Goal: Transaction & Acquisition: Purchase product/service

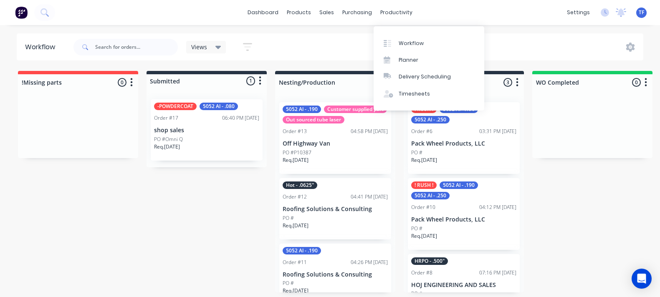
scroll to position [3, 0]
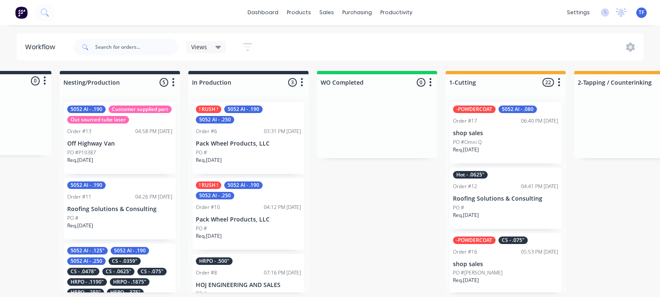
scroll to position [0, 228]
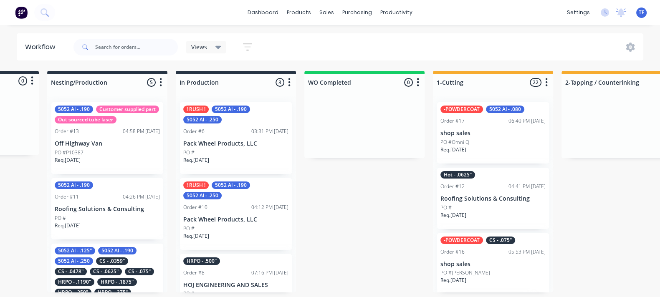
click at [479, 130] on p "shop sales" at bounding box center [493, 133] width 105 height 7
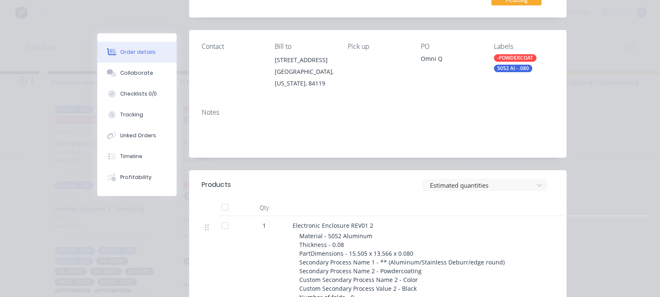
scroll to position [52, 0]
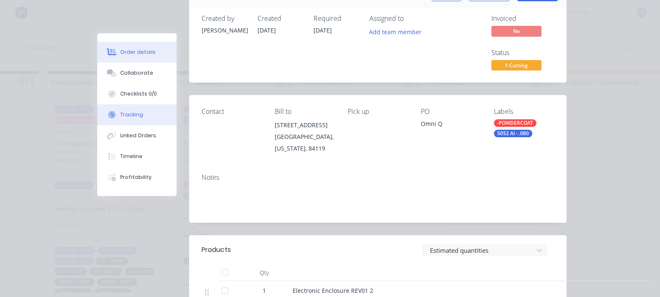
click at [97, 120] on button "Tracking" at bounding box center [136, 114] width 79 height 21
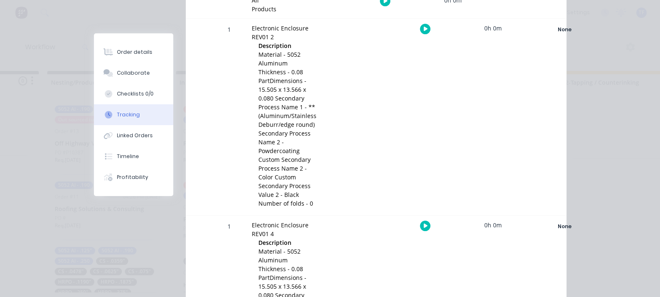
scroll to position [141, 0]
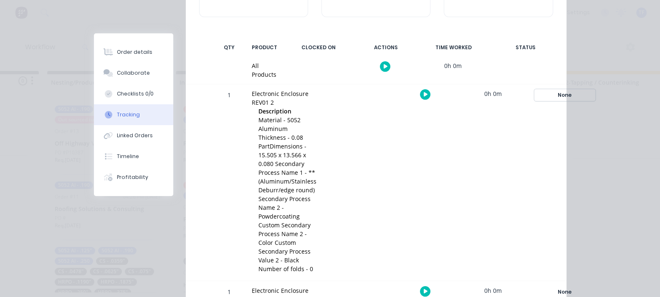
click at [591, 90] on div "None" at bounding box center [565, 95] width 60 height 11
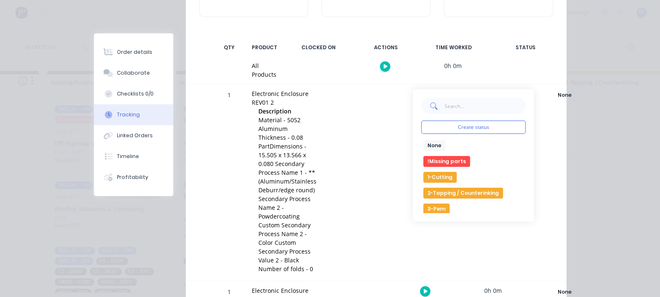
click at [457, 172] on button "1-Cutting" at bounding box center [439, 177] width 33 height 11
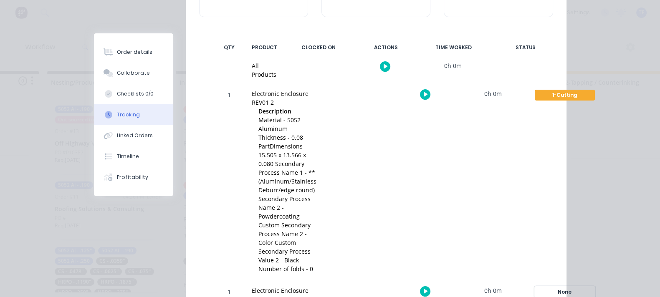
click at [592, 287] on div "None" at bounding box center [565, 292] width 60 height 11
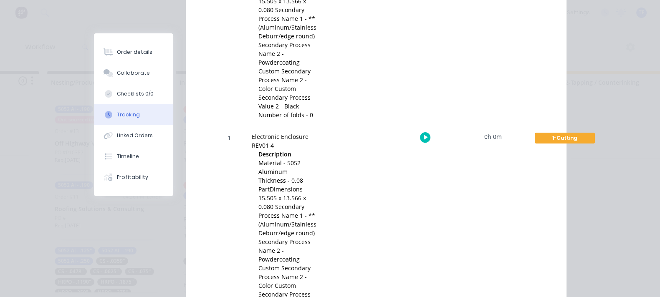
scroll to position [298, 0]
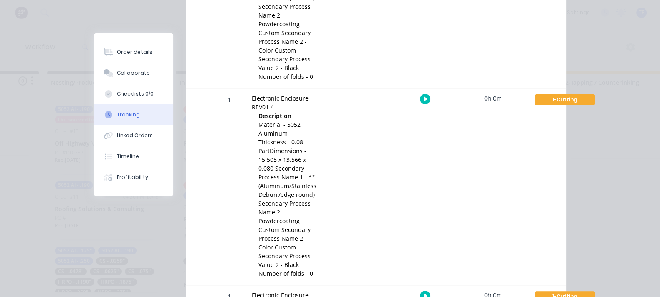
scroll to position [350, 0]
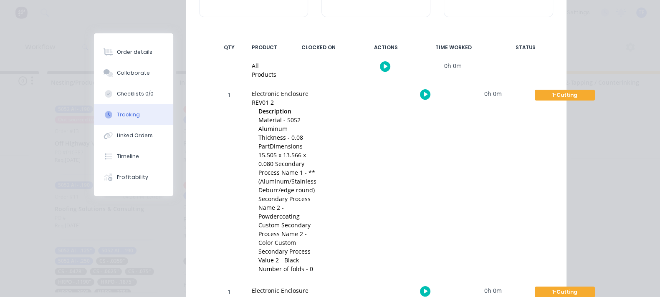
scroll to position [0, 0]
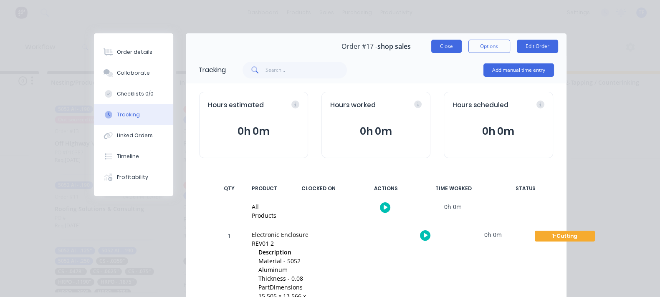
click at [462, 48] on button "Close" at bounding box center [446, 46] width 30 height 13
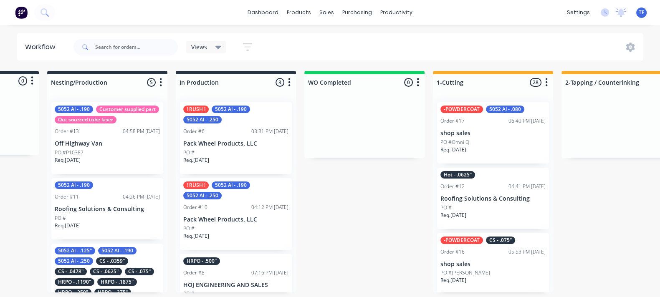
click at [489, 132] on p "shop sales" at bounding box center [493, 133] width 105 height 7
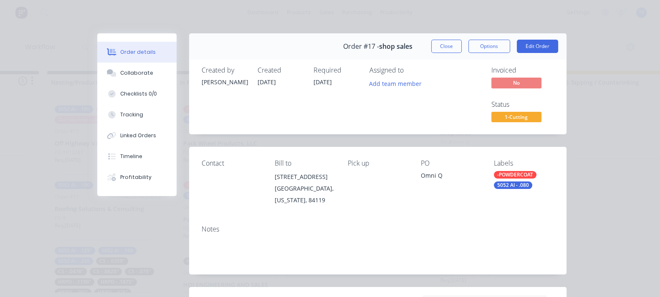
click at [542, 112] on span "1-Cutting" at bounding box center [517, 117] width 50 height 10
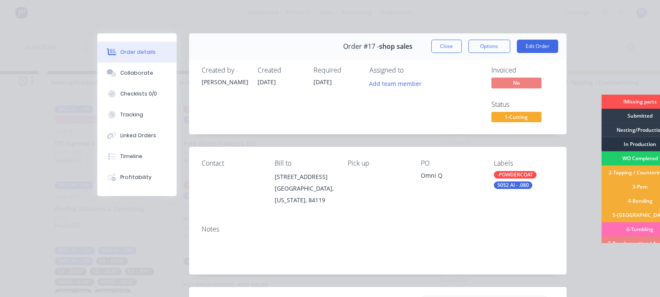
click at [601, 144] on div "In Production" at bounding box center [640, 144] width 78 height 14
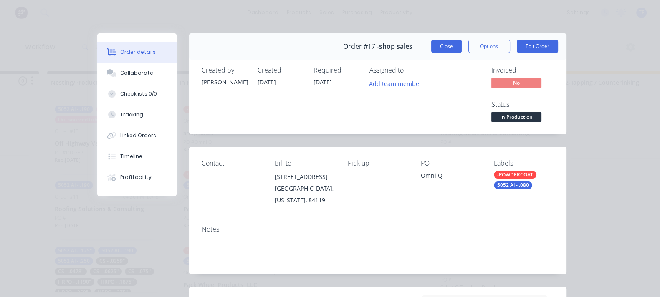
click at [462, 45] on button "Close" at bounding box center [446, 46] width 30 height 13
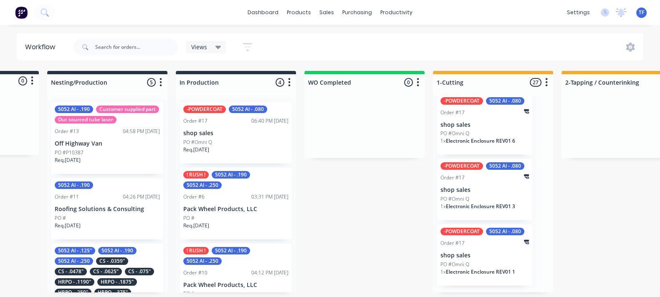
scroll to position [0, 228]
click at [243, 145] on div "PO #Omni Q" at bounding box center [235, 143] width 105 height 8
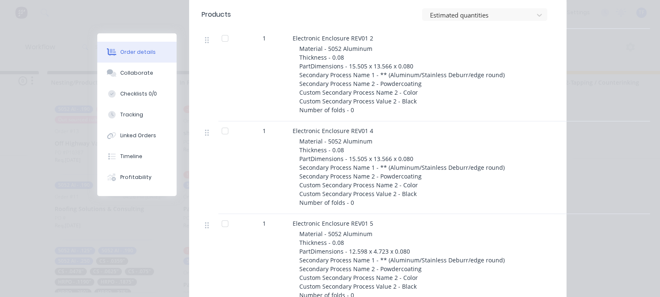
scroll to position [261, 0]
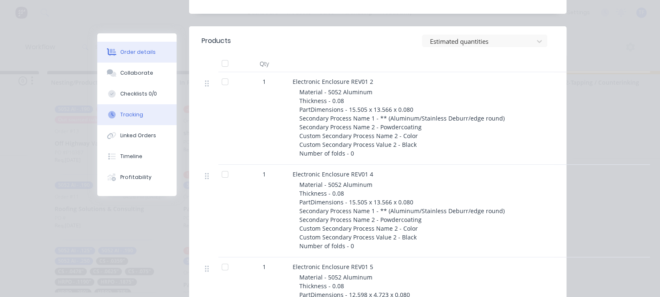
click at [120, 117] on div "Tracking" at bounding box center [131, 115] width 23 height 8
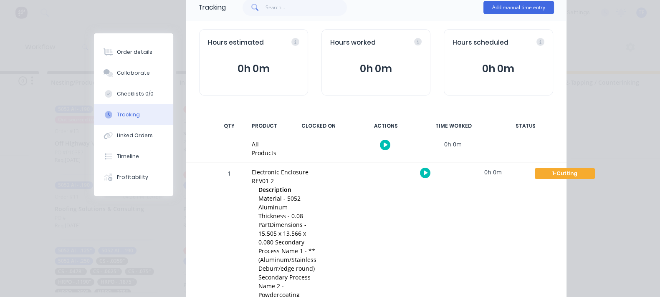
scroll to position [0, 0]
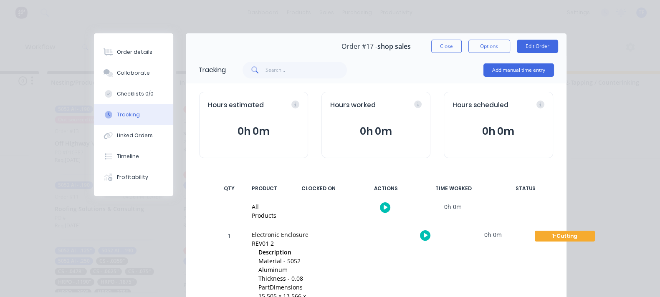
click at [462, 49] on button "Close" at bounding box center [446, 46] width 30 height 13
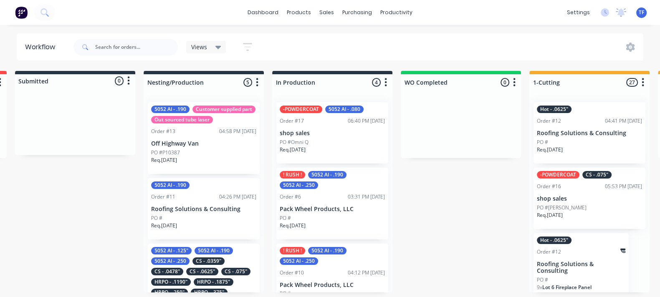
click at [591, 153] on div "Req. 13/10/25" at bounding box center [589, 153] width 105 height 14
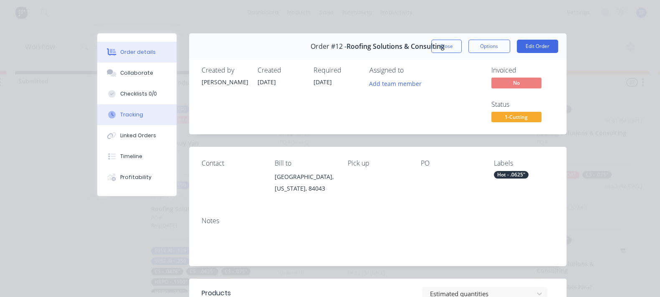
click at [120, 116] on div "Tracking" at bounding box center [131, 115] width 23 height 8
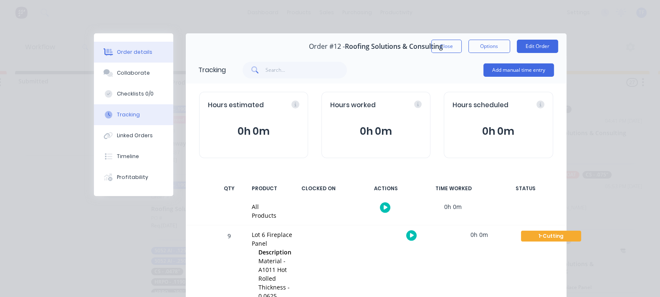
click at [117, 51] on div "Order details" at bounding box center [134, 52] width 35 height 8
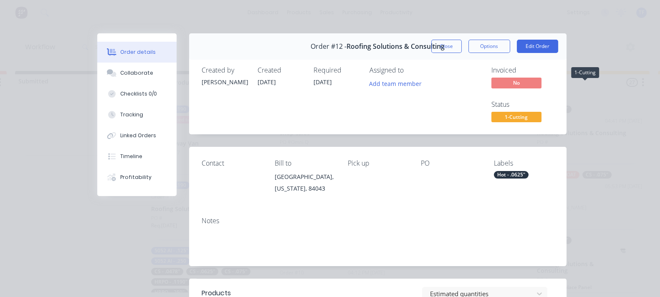
click at [542, 112] on span "1-Cutting" at bounding box center [517, 117] width 50 height 10
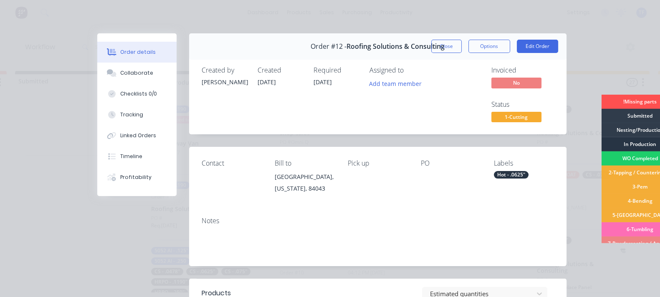
click at [601, 141] on div "In Production" at bounding box center [640, 144] width 78 height 14
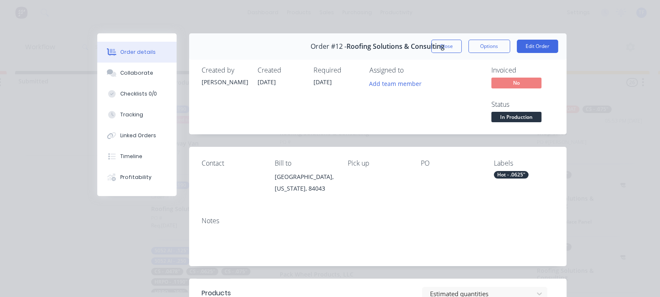
click at [509, 55] on div "Order #12 - Roofing Solutions & Consulting Close Options Edit Order" at bounding box center [378, 46] width 378 height 26
click at [462, 48] on button "Close" at bounding box center [446, 46] width 30 height 13
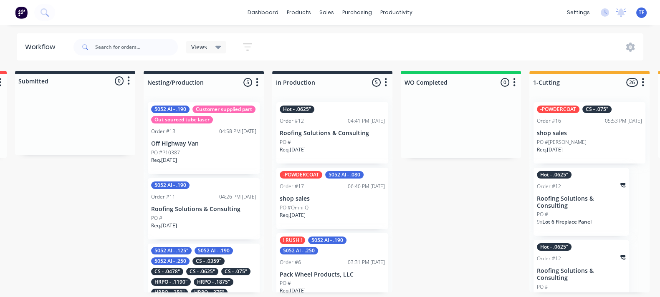
click at [562, 123] on div "-POWDERCOAT CS - .075" Order #16 05:53 PM 07/10/25 shop sales PO #Alex Pond Req…" at bounding box center [590, 132] width 112 height 61
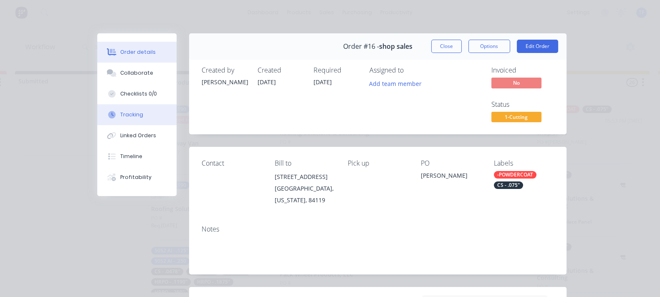
click at [120, 117] on div "Tracking" at bounding box center [131, 115] width 23 height 8
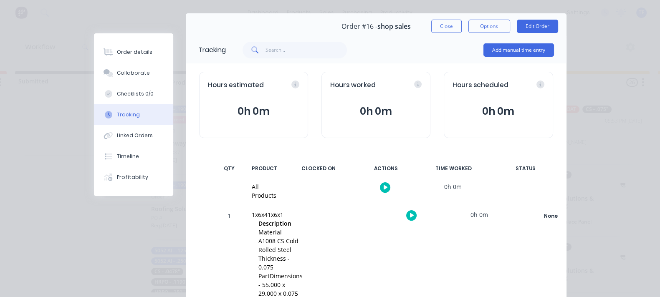
scroll to position [31, 0]
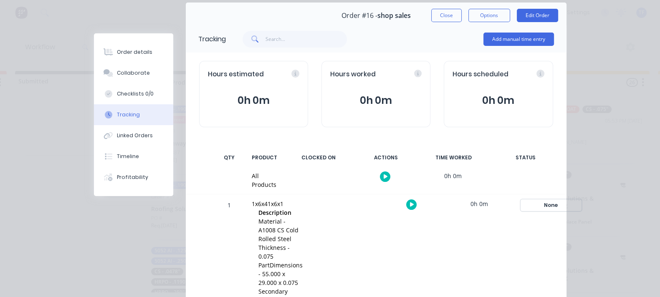
click at [581, 200] on div "None" at bounding box center [551, 205] width 60 height 11
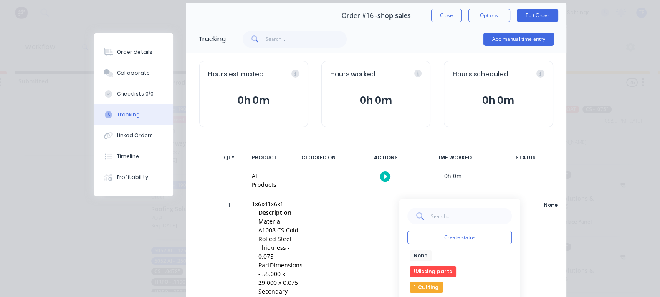
click at [443, 282] on button "1-Cutting" at bounding box center [426, 287] width 33 height 11
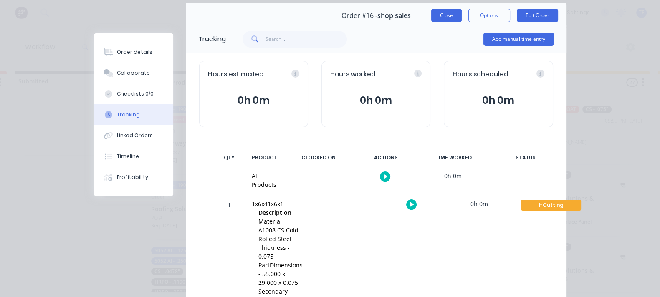
click at [462, 11] on button "Close" at bounding box center [446, 15] width 30 height 13
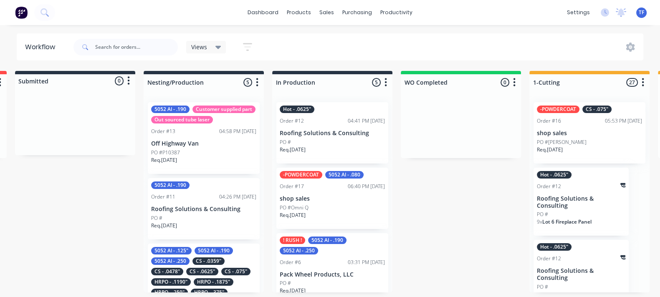
click at [576, 130] on p "shop sales" at bounding box center [589, 133] width 105 height 7
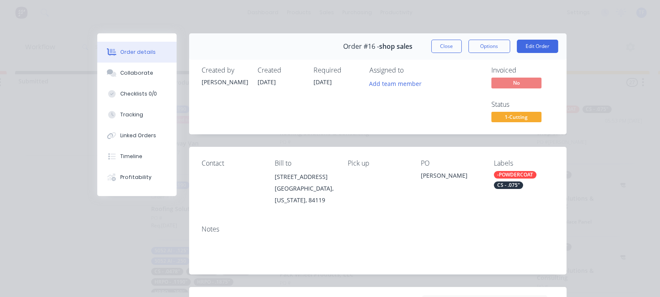
click at [542, 112] on span "1-Cutting" at bounding box center [517, 117] width 50 height 10
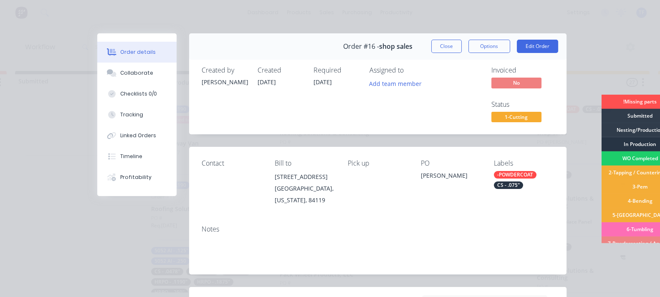
click at [601, 141] on div "In Production" at bounding box center [640, 144] width 78 height 14
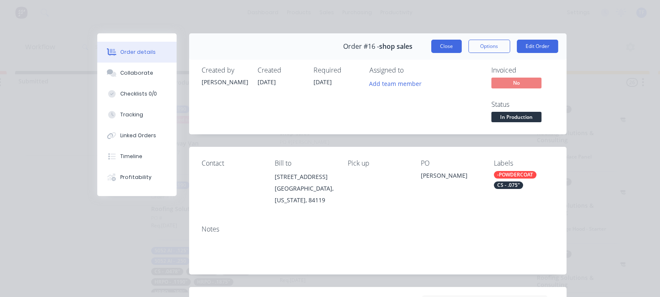
click at [462, 44] on button "Close" at bounding box center [446, 46] width 30 height 13
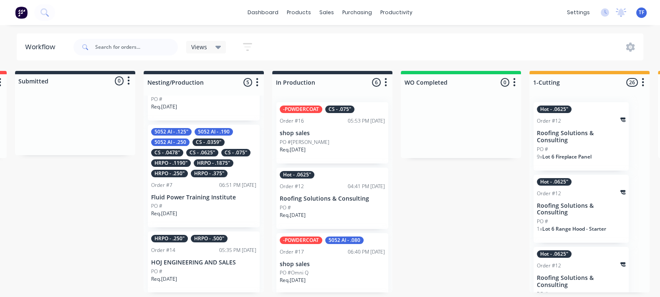
scroll to position [157, 0]
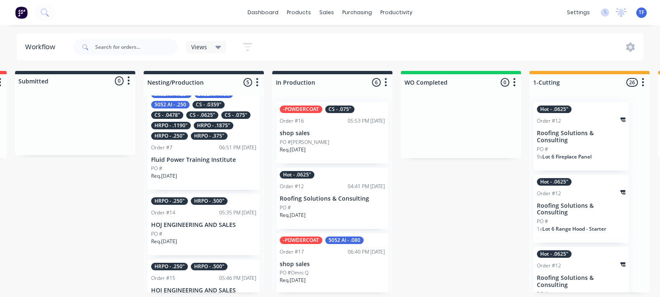
click at [224, 172] on div "PO #" at bounding box center [203, 169] width 105 height 8
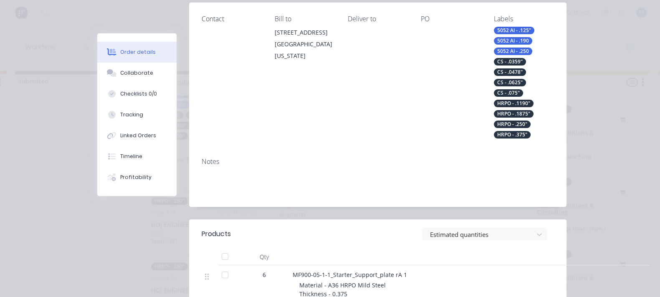
scroll to position [313, 0]
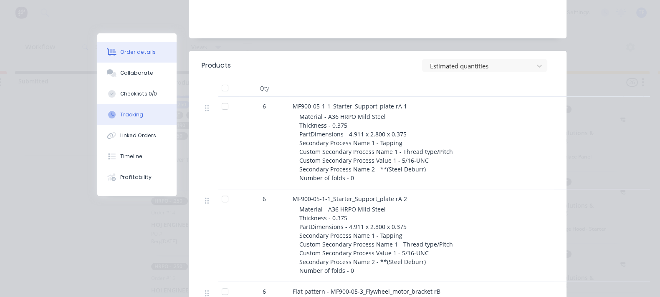
click at [120, 111] on div "Tracking" at bounding box center [131, 115] width 23 height 8
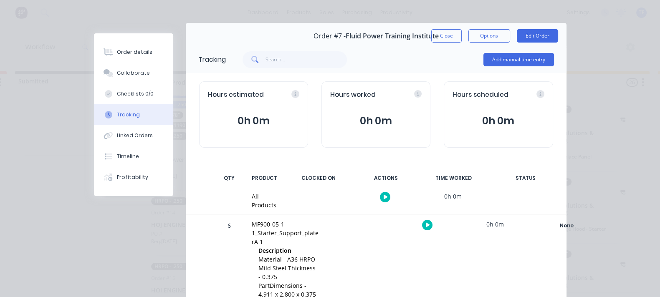
scroll to position [0, 0]
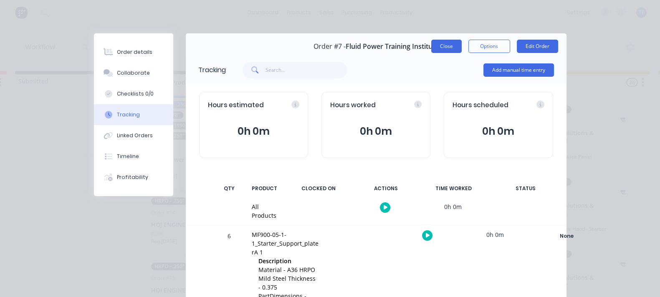
click at [462, 52] on button "Close" at bounding box center [446, 46] width 30 height 13
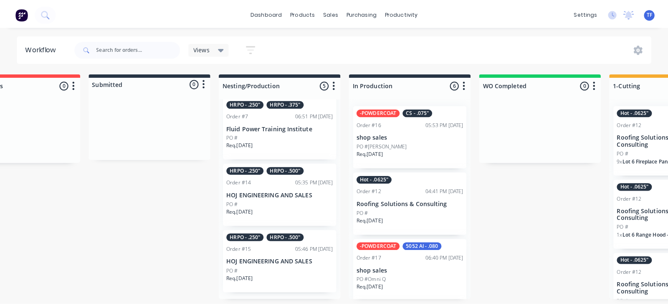
scroll to position [0, 59]
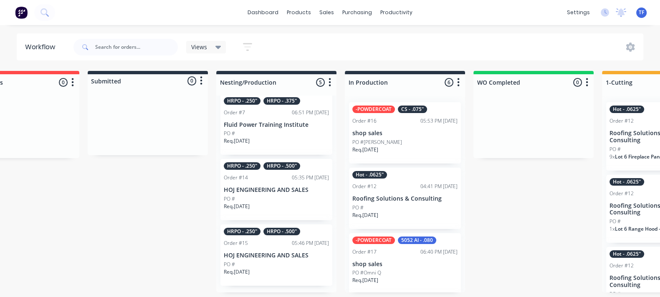
click at [633, 41] on div "Views Save new view None (Default) edit Show/Hide statuses Show line item cards…" at bounding box center [358, 47] width 572 height 25
click at [631, 48] on icon at bounding box center [630, 47] width 9 height 9
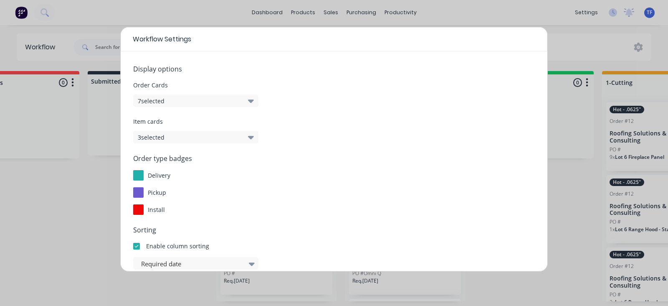
scroll to position [52, 0]
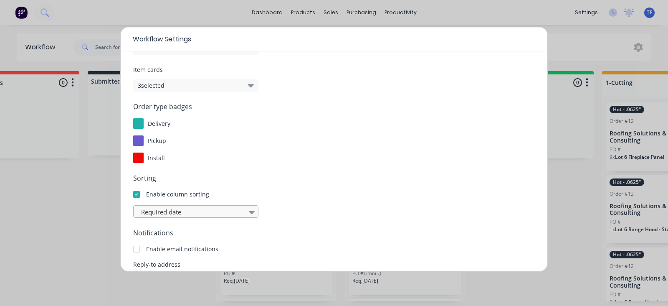
click at [171, 210] on div at bounding box center [191, 212] width 103 height 10
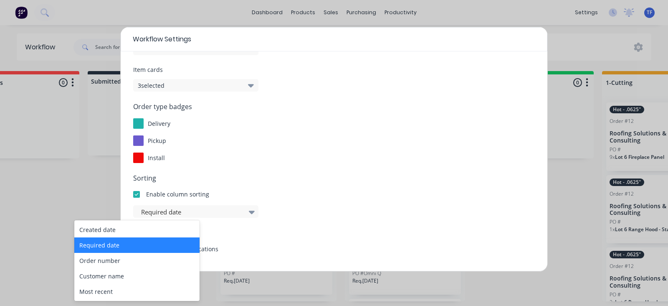
click at [142, 243] on div "Required date" at bounding box center [136, 244] width 125 height 15
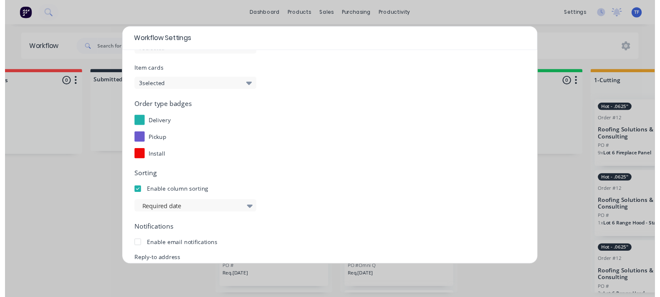
scroll to position [149, 0]
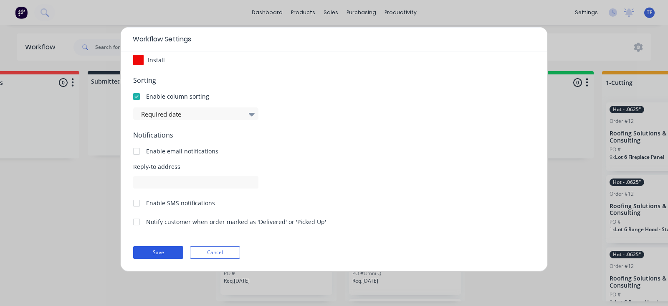
click at [152, 248] on button "Save" at bounding box center [158, 252] width 50 height 13
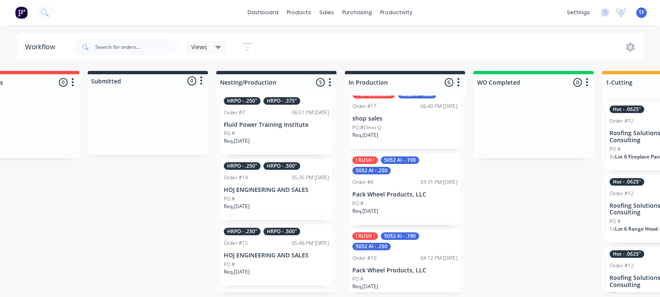
scroll to position [0, 0]
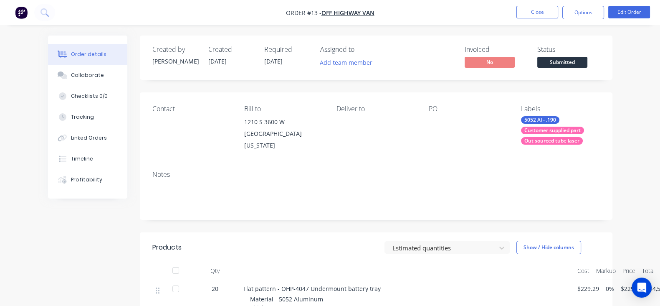
click at [196, 13] on nav "Order #13 - Off Highway Van Close Options Edit Order" at bounding box center [330, 12] width 660 height 25
click at [16, 16] on img "button" at bounding box center [21, 12] width 13 height 13
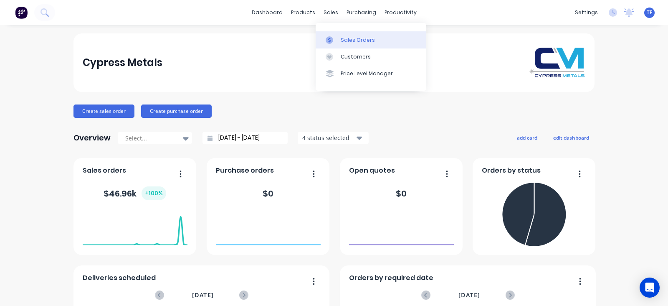
click at [333, 32] on link "Sales Orders" at bounding box center [371, 39] width 111 height 17
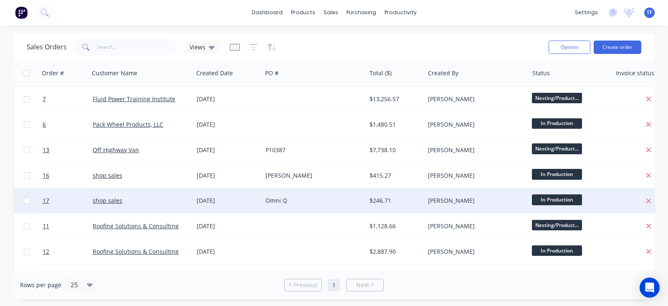
click at [296, 199] on div "Omni Q" at bounding box center [312, 200] width 92 height 8
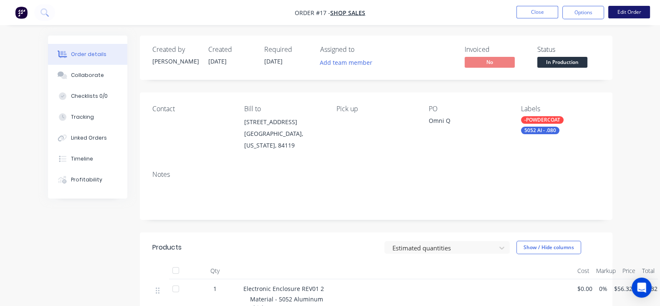
click at [626, 13] on button "Edit Order" at bounding box center [629, 12] width 42 height 13
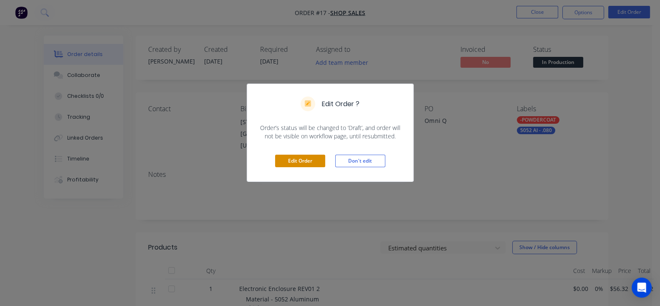
click at [307, 162] on button "Edit Order" at bounding box center [300, 161] width 50 height 13
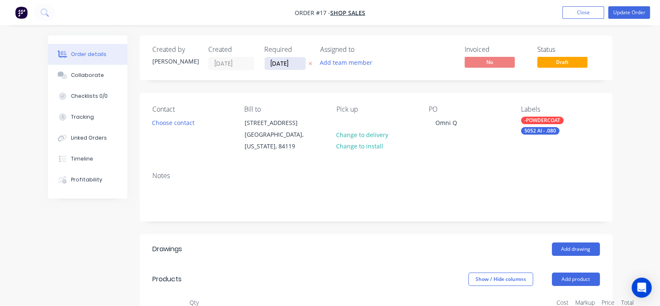
click at [265, 61] on input "04/10/25" at bounding box center [285, 63] width 41 height 13
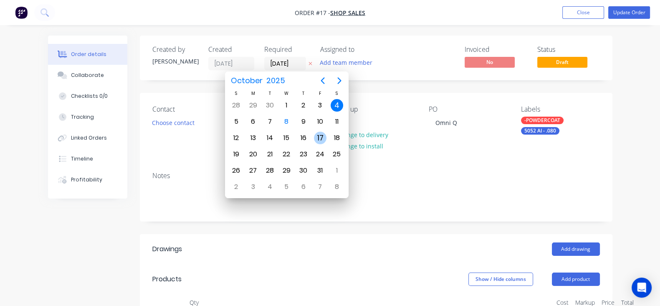
click at [319, 135] on div "17" at bounding box center [320, 138] width 13 height 13
type input "17/10/25"
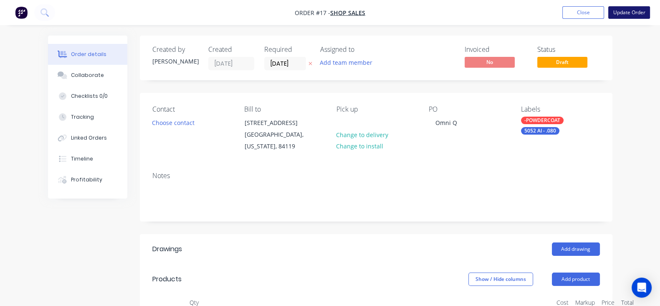
click at [628, 13] on button "Update Order" at bounding box center [629, 12] width 42 height 13
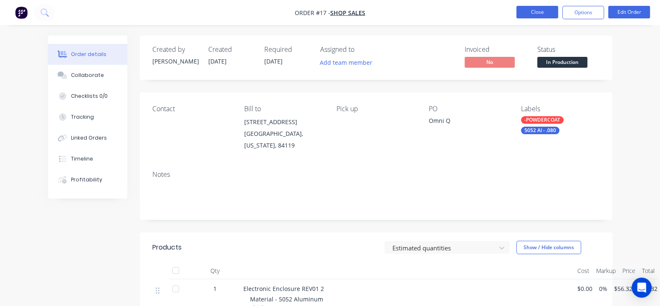
click at [546, 8] on button "Close" at bounding box center [538, 12] width 42 height 13
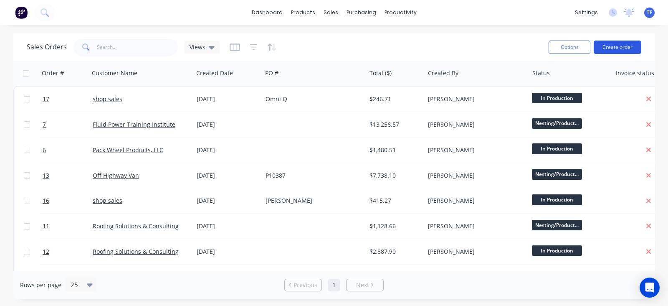
click at [609, 51] on button "Create order" at bounding box center [618, 47] width 48 height 13
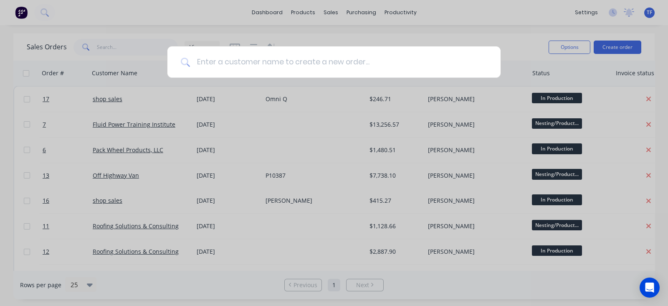
click at [286, 76] on input at bounding box center [338, 61] width 297 height 31
click at [538, 67] on div at bounding box center [334, 153] width 668 height 306
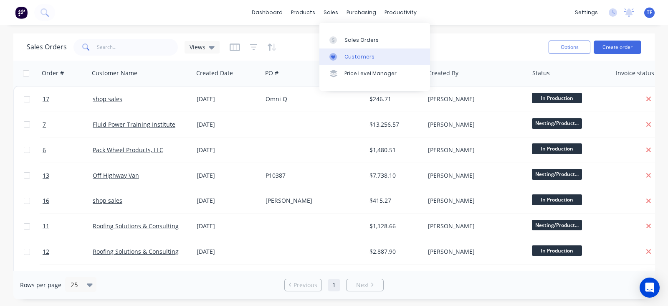
click at [346, 55] on div "Customers" at bounding box center [360, 57] width 30 height 8
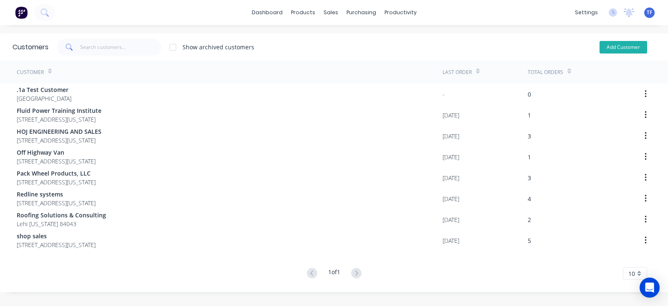
click at [600, 51] on button "Add Customer" at bounding box center [624, 47] width 48 height 13
select select "US"
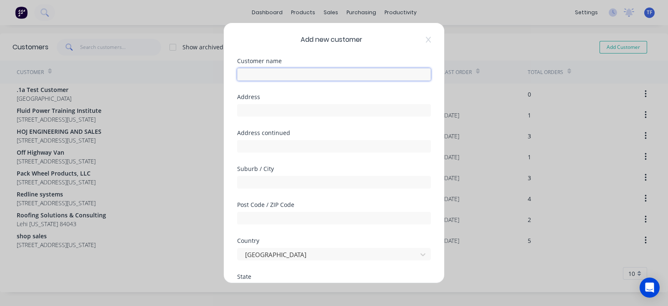
click at [291, 78] on input "text" at bounding box center [334, 74] width 194 height 13
type input "Boyd's Custom Patio"
click at [322, 109] on input "text" at bounding box center [334, 110] width 194 height 13
type input "P.O. Box 95227"
drag, startPoint x: 303, startPoint y: 133, endPoint x: 300, endPoint y: 136, distance: 4.4
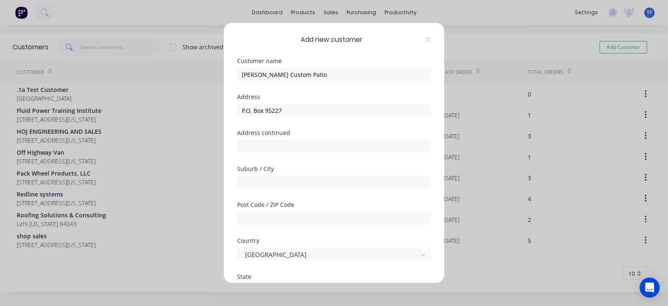
click at [301, 134] on div "Address continued" at bounding box center [334, 133] width 194 height 6
click at [298, 141] on input "text" at bounding box center [334, 146] width 194 height 13
click at [294, 176] on input "text" at bounding box center [334, 182] width 194 height 13
type input "South Jordan"
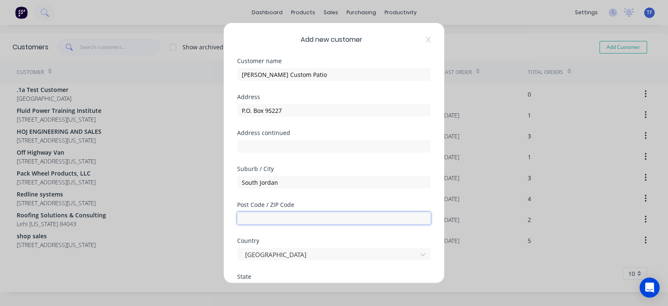
click at [275, 213] on input "text" at bounding box center [334, 218] width 194 height 13
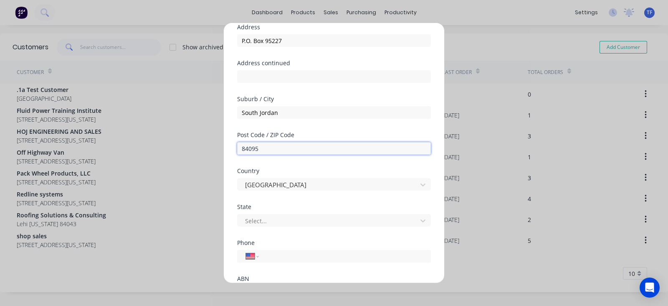
scroll to position [104, 0]
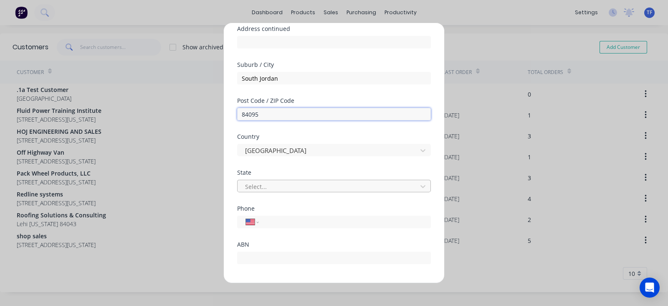
type input "84095"
click at [295, 190] on div at bounding box center [328, 186] width 169 height 10
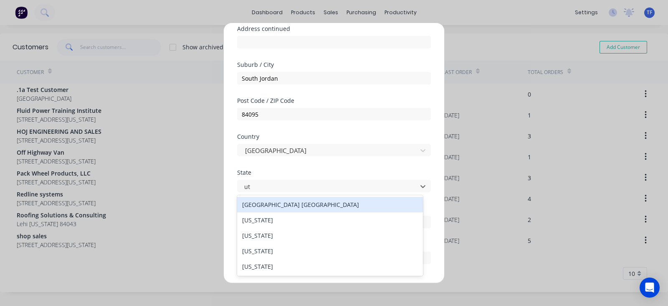
scroll to position [0, 0]
type input "utah"
click at [292, 204] on div "Utah" at bounding box center [330, 204] width 186 height 15
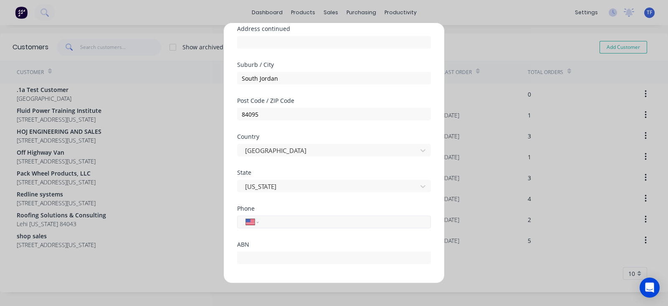
click at [302, 217] on input "tel" at bounding box center [343, 222] width 157 height 10
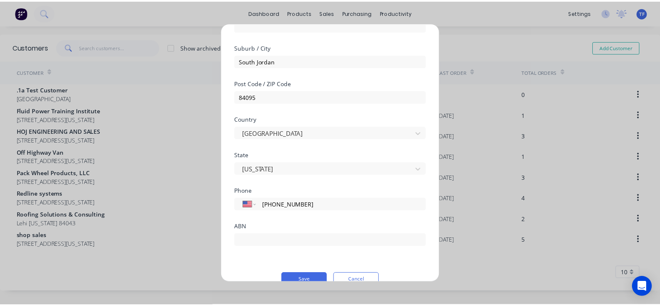
scroll to position [137, 0]
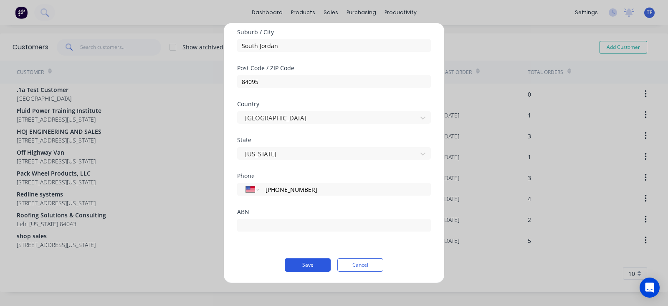
type input "(802) 259-0653"
click at [303, 258] on button "Save" at bounding box center [308, 264] width 46 height 13
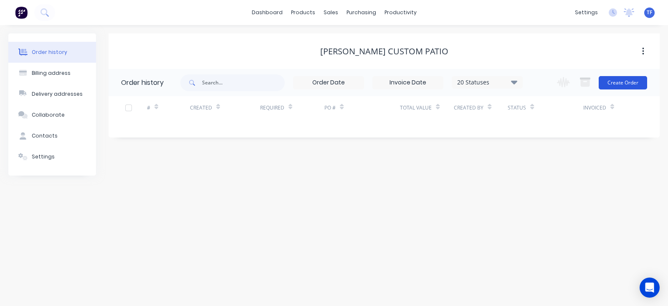
click at [619, 85] on button "Create Order" at bounding box center [623, 82] width 48 height 13
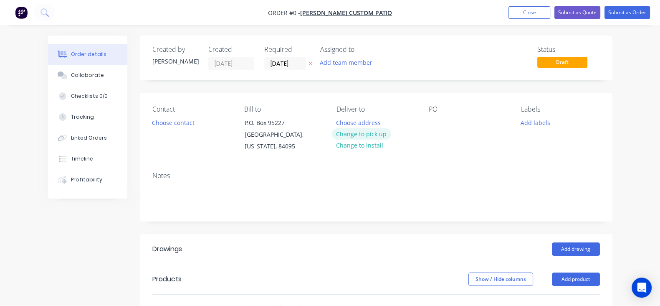
click at [370, 134] on button "Change to pick up" at bounding box center [361, 133] width 59 height 11
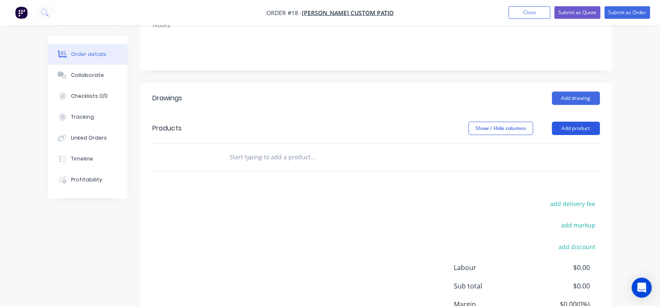
scroll to position [104, 0]
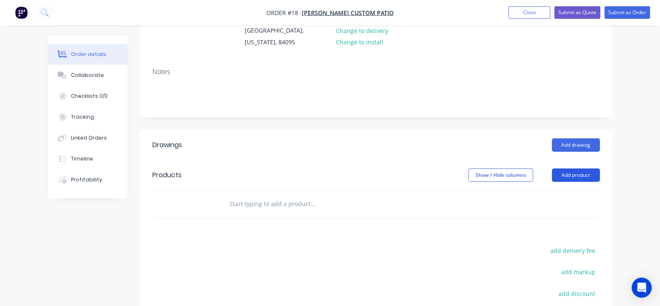
click at [600, 177] on button "Add product" at bounding box center [576, 174] width 48 height 13
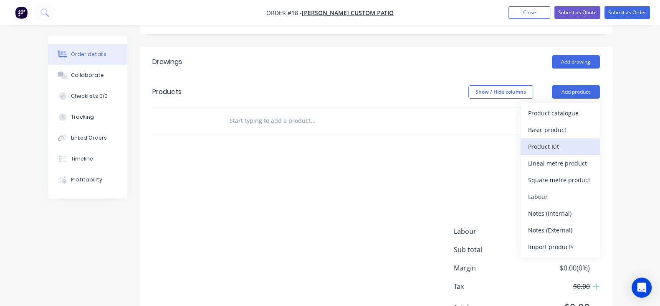
scroll to position [208, 0]
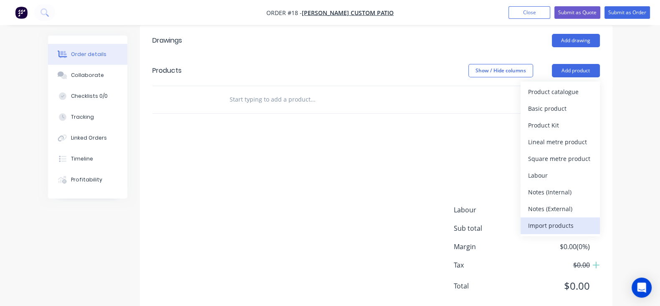
click at [593, 221] on div "Import products" at bounding box center [560, 225] width 64 height 12
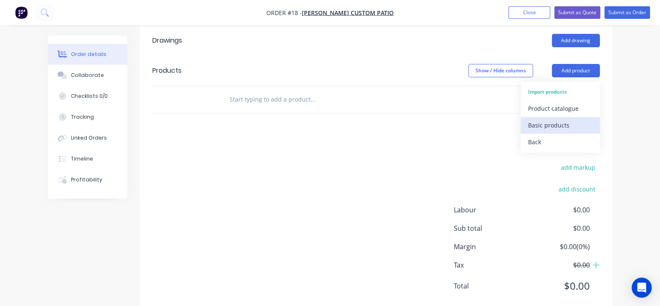
click at [593, 119] on div "Basic products" at bounding box center [560, 125] width 64 height 12
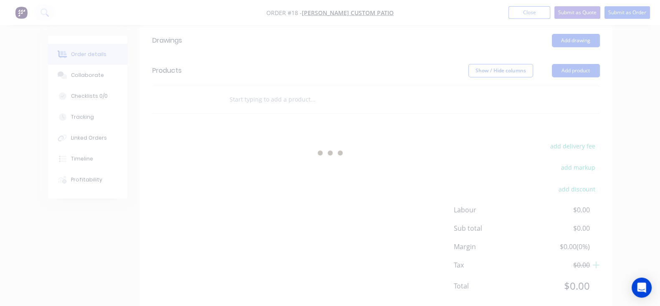
scroll to position [0, 0]
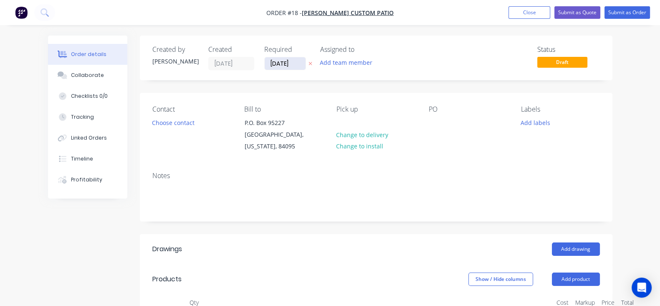
click at [265, 64] on input "[DATE]" at bounding box center [285, 63] width 41 height 13
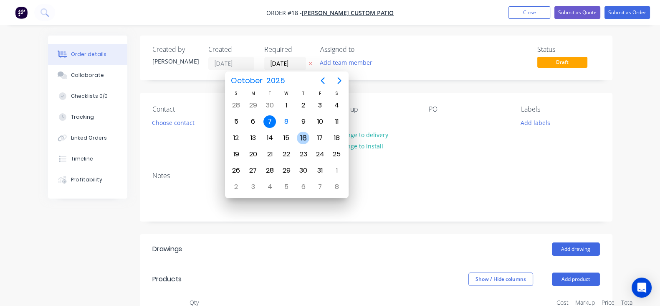
click at [302, 138] on div "16" at bounding box center [303, 138] width 13 height 13
type input "[DATE]"
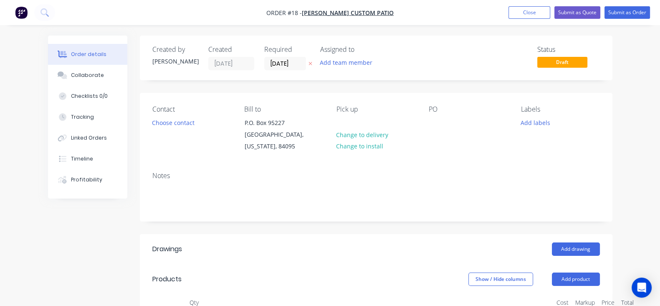
click at [403, 169] on div "Notes" at bounding box center [376, 193] width 473 height 56
click at [324, 220] on div "Notes" at bounding box center [376, 193] width 473 height 56
click at [50, 81] on button "Collaborate" at bounding box center [87, 75] width 79 height 21
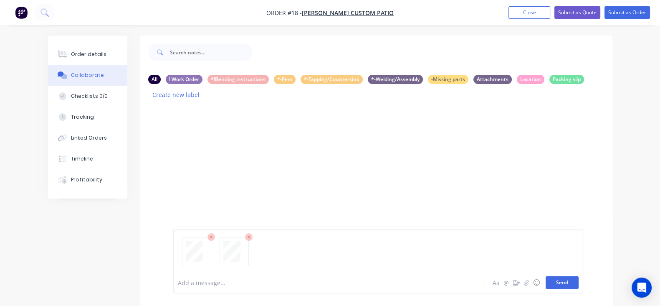
click at [579, 279] on button "Send" at bounding box center [562, 282] width 33 height 13
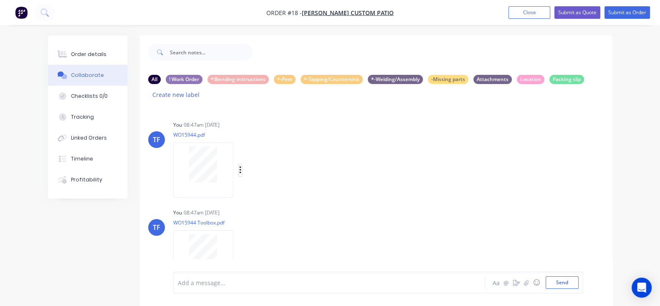
click at [239, 166] on icon "button" at bounding box center [240, 170] width 2 height 8
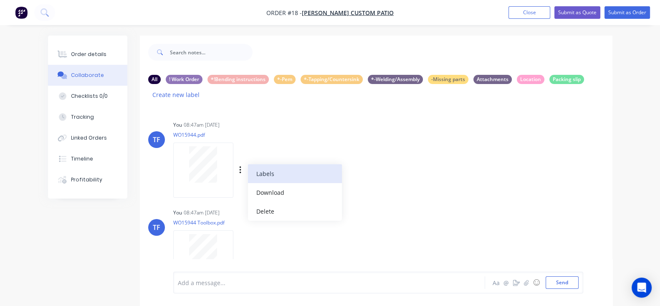
click at [248, 165] on button "Labels" at bounding box center [295, 173] width 94 height 19
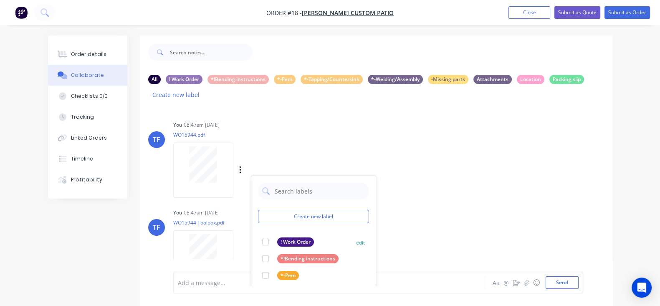
click at [257, 233] on div at bounding box center [265, 241] width 17 height 17
click at [400, 206] on div "TF You 08:47am 08/10/25 WO15944 Toolbox.pdf Labels Download Delete" at bounding box center [376, 243] width 473 height 75
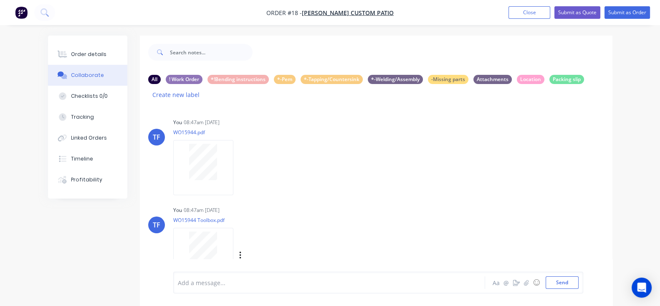
scroll to position [3, 0]
click at [237, 248] on div "Labels Download Delete" at bounding box center [284, 254] width 94 height 12
click at [239, 250] on icon "button" at bounding box center [240, 255] width 3 height 10
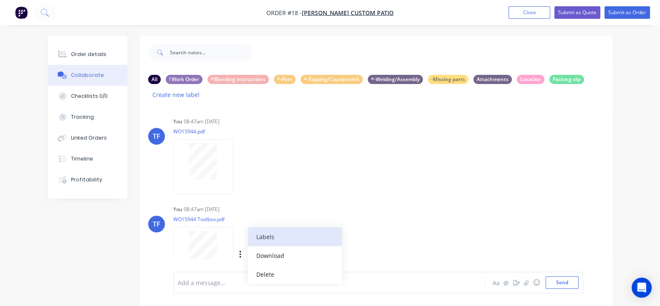
click at [248, 227] on button "Labels" at bounding box center [295, 236] width 94 height 19
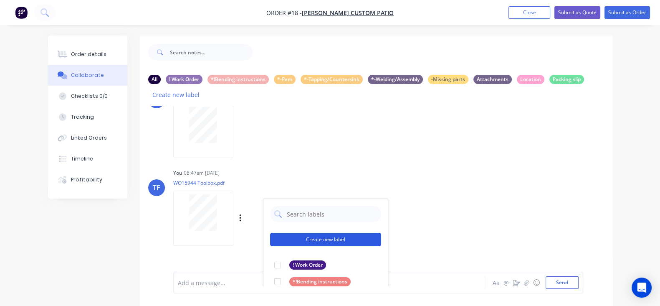
scroll to position [56, 0]
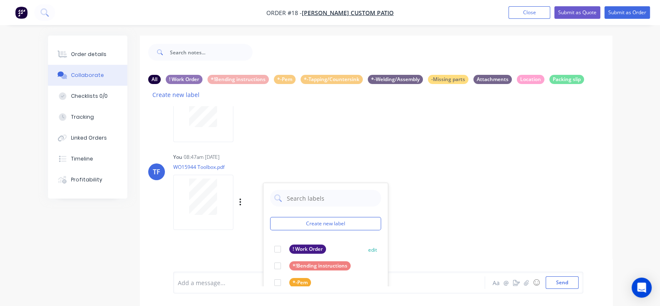
click at [269, 241] on div at bounding box center [277, 249] width 17 height 17
click at [384, 209] on div "You 08:47am 08/10/25 WO15944 Toolbox.pdf Labels Download Delete Create new labe…" at bounding box center [303, 188] width 260 height 75
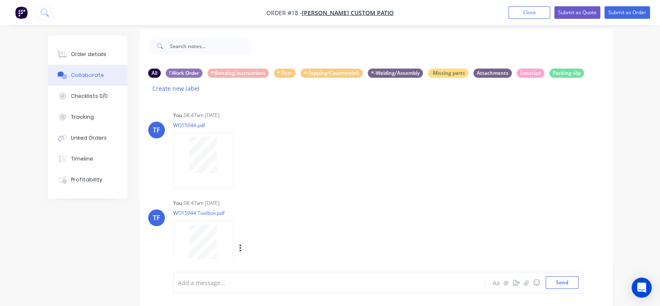
scroll to position [12, 0]
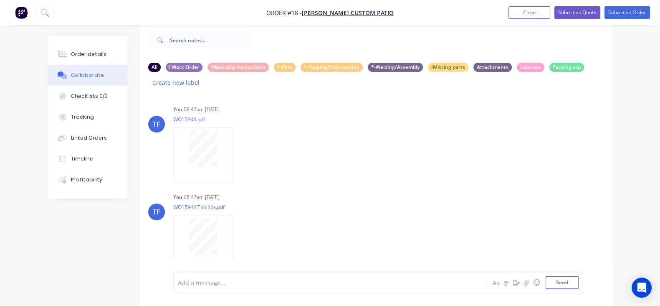
click at [0, 0] on icon "button" at bounding box center [0, 0] width 0 height 0
click at [0, 0] on button "Labels" at bounding box center [0, 0] width 0 height 0
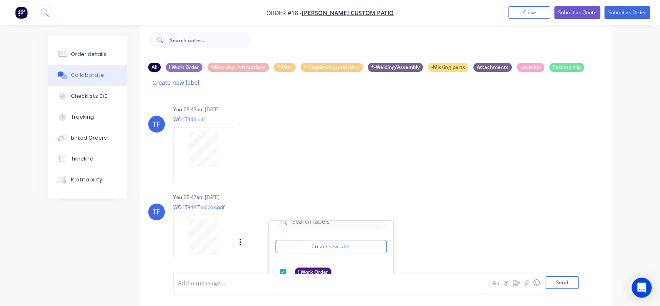
click at [383, 214] on div "You 08:47am 08/10/25 WO15944 Toolbox.pdf Labels Download Delete Create new labe…" at bounding box center [303, 228] width 260 height 75
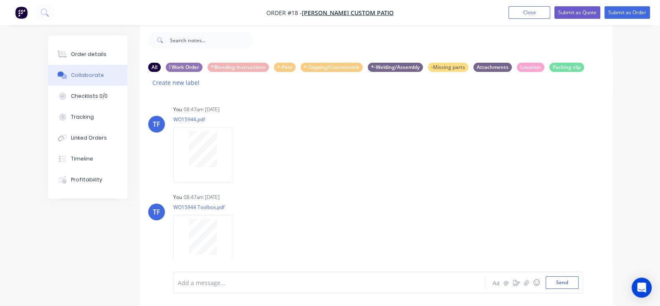
click at [0, 0] on icon "button" at bounding box center [0, 0] width 0 height 0
click at [0, 0] on button "Labels" at bounding box center [0, 0] width 0 height 0
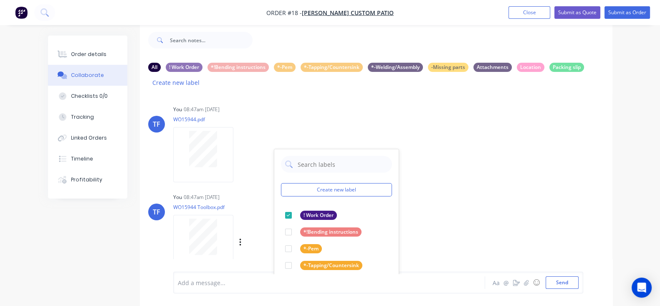
click at [410, 195] on div "TF You 08:47am 08/10/25 WO15944 Toolbox.pdf Labels Download Delete" at bounding box center [376, 228] width 473 height 75
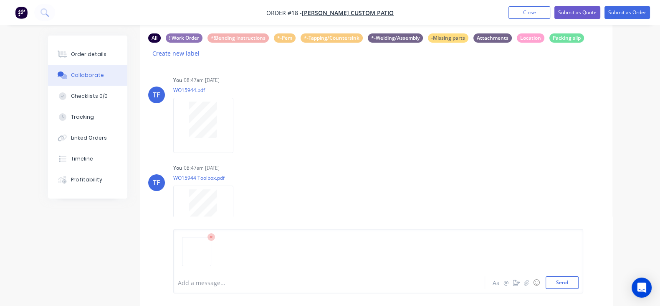
scroll to position [55, 0]
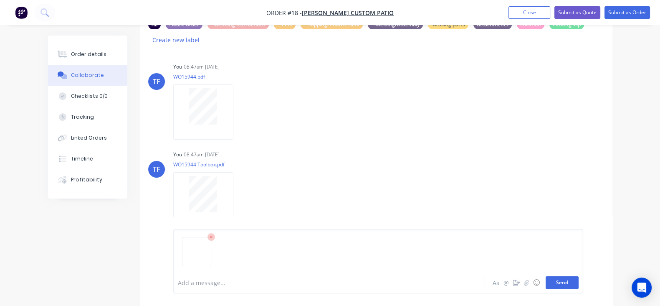
click at [579, 287] on button "Send" at bounding box center [562, 282] width 33 height 13
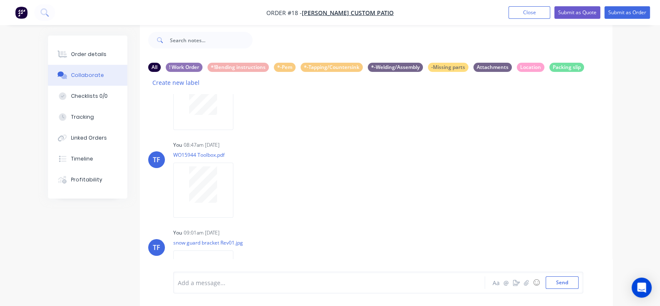
scroll to position [91, 0]
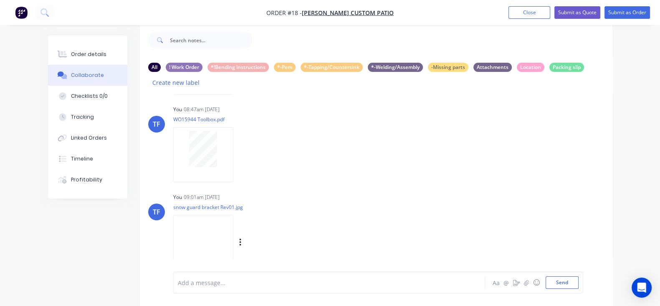
click at [237, 236] on div "Labels Download Delete" at bounding box center [284, 242] width 94 height 12
click at [239, 238] on icon "button" at bounding box center [240, 243] width 3 height 10
click at [248, 218] on button "Labels" at bounding box center [295, 224] width 94 height 19
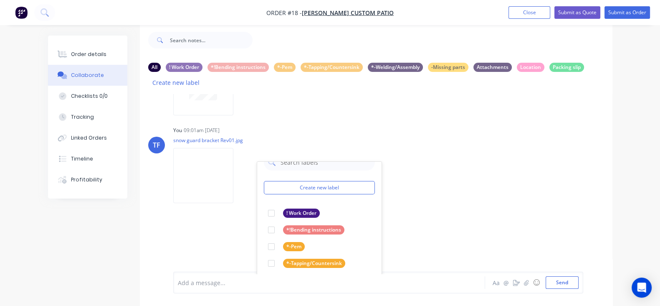
scroll to position [195, 0]
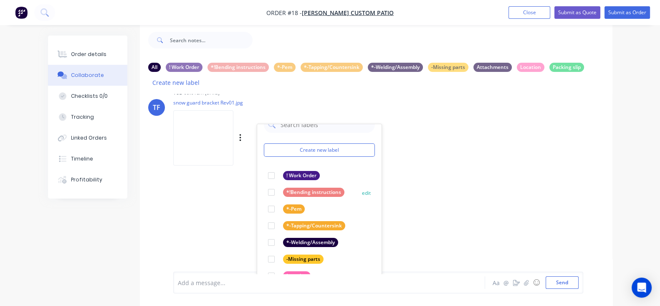
click at [263, 184] on div at bounding box center [271, 192] width 17 height 17
click at [422, 203] on div "TF You 08:47am 08/10/25 WO15944.pdf Labels Download Delete TF You 08:47am 08/10…" at bounding box center [376, 184] width 473 height 180
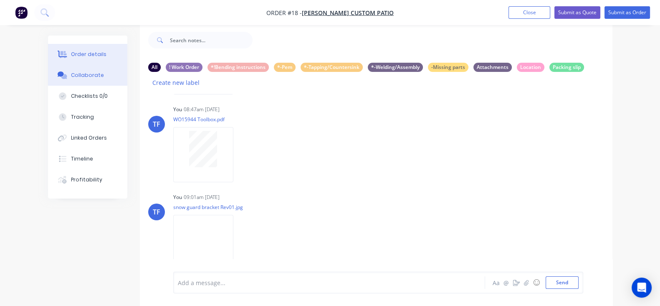
click at [71, 54] on div "Order details" at bounding box center [88, 55] width 35 height 8
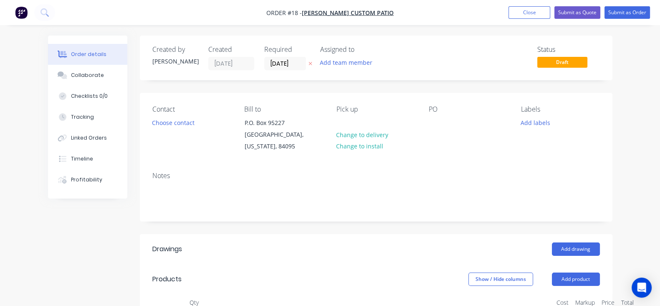
click at [621, 20] on nav "Order #18 - Boyd's Custom Patio Add product Close Submit as Quote Submit as Ord…" at bounding box center [330, 12] width 660 height 25
click at [620, 15] on button "Submit as Order" at bounding box center [628, 12] width 46 height 13
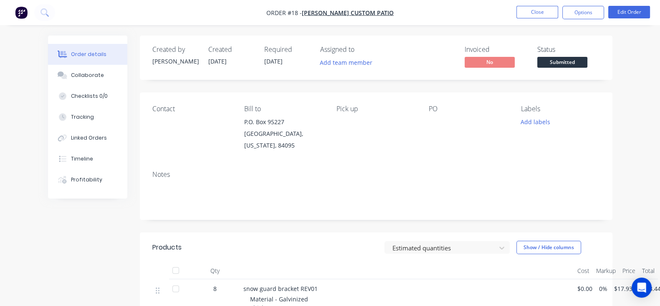
drag, startPoint x: 233, startPoint y: 57, endPoint x: 477, endPoint y: 96, distance: 247.0
click at [461, 101] on div "Contact Bill to P.O. Box 95227 South Jordan, Utah, 84095 Pick up PO Labels Add …" at bounding box center [376, 127] width 473 height 71
click at [530, 17] on button "Close" at bounding box center [538, 12] width 42 height 13
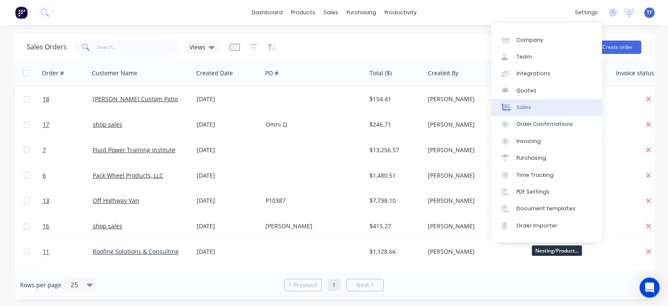
click at [549, 108] on link "Sales" at bounding box center [547, 107] width 111 height 17
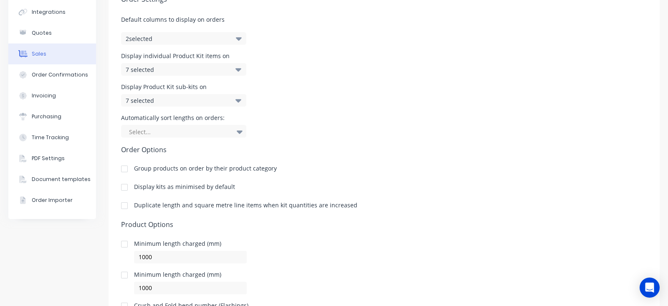
scroll to position [30, 0]
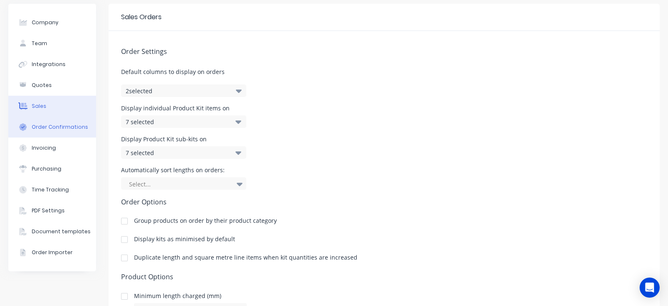
click at [69, 132] on button "Order Confirmations" at bounding box center [52, 127] width 88 height 21
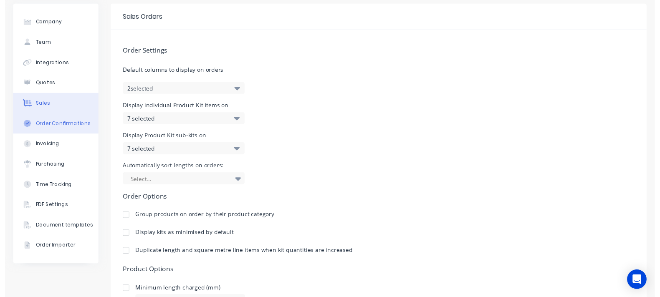
scroll to position [3, 0]
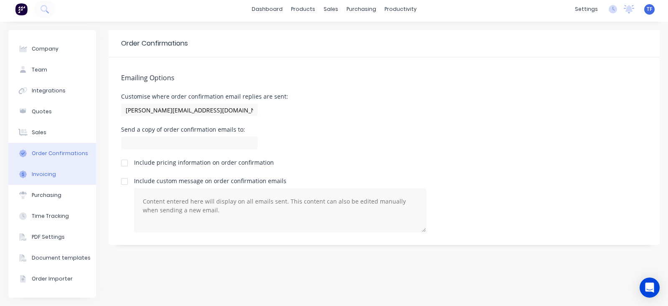
click at [59, 167] on button "Invoicing" at bounding box center [52, 174] width 88 height 21
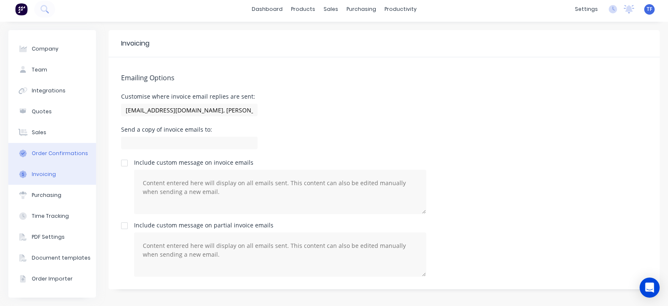
click at [54, 154] on div "Order Confirmations" at bounding box center [60, 153] width 56 height 8
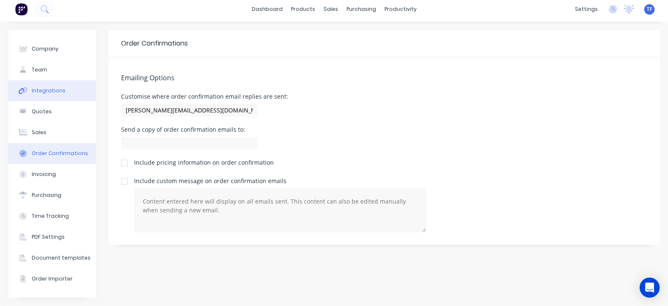
click at [53, 94] on div "Integrations" at bounding box center [49, 91] width 34 height 8
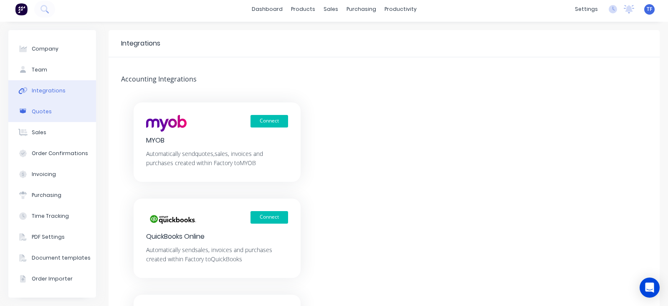
click at [45, 109] on div "Quotes" at bounding box center [42, 112] width 20 height 8
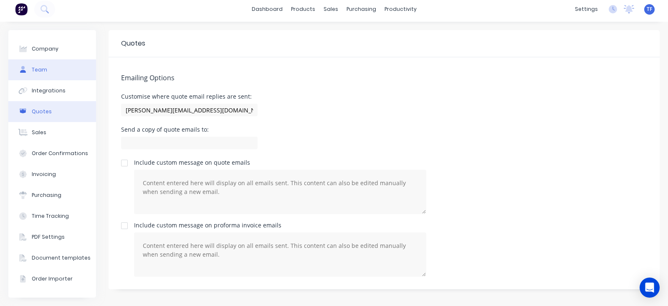
click at [43, 66] on div "Team" at bounding box center [39, 70] width 15 height 8
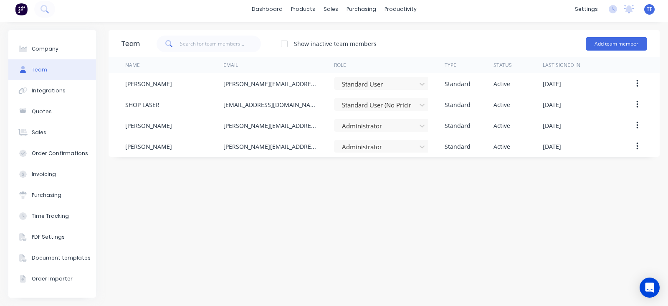
click at [272, 177] on div "Team Show inactive team members Add team member Name Email Role Type Status Las…" at bounding box center [384, 163] width 551 height 267
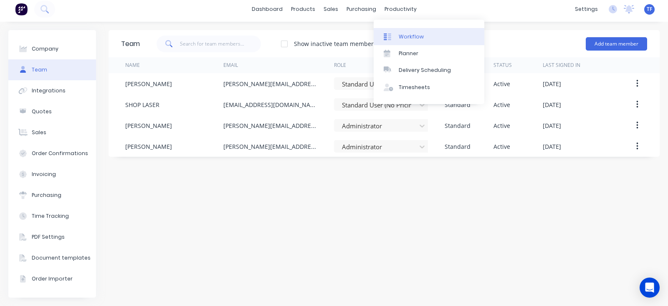
click at [392, 33] on div at bounding box center [390, 37] width 13 height 8
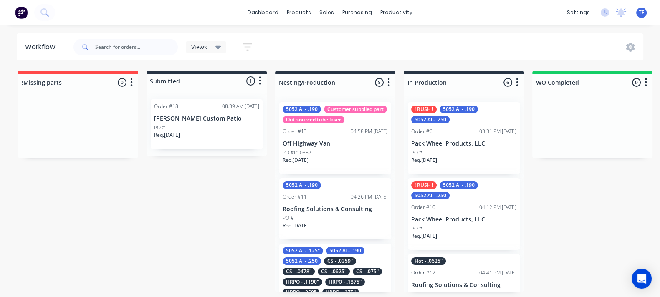
click at [235, 134] on div "Req. 15/10/25" at bounding box center [206, 139] width 105 height 14
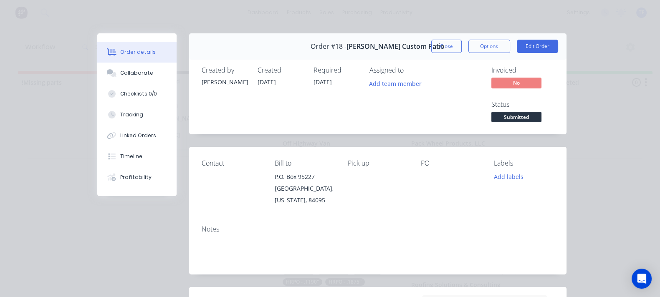
click at [542, 112] on span "Submitted" at bounding box center [517, 117] width 50 height 10
click at [481, 160] on div "PO" at bounding box center [451, 183] width 60 height 46
click at [528, 171] on button "Add labels" at bounding box center [508, 176] width 38 height 11
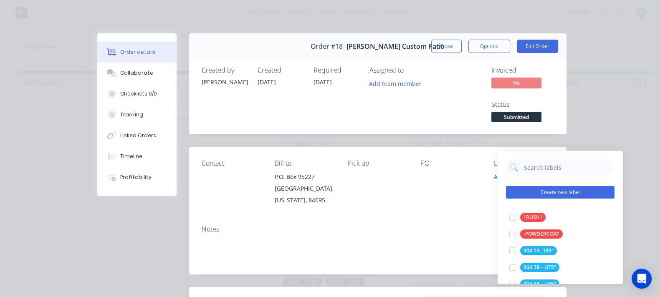
click at [552, 189] on button "Create new label" at bounding box center [560, 192] width 109 height 13
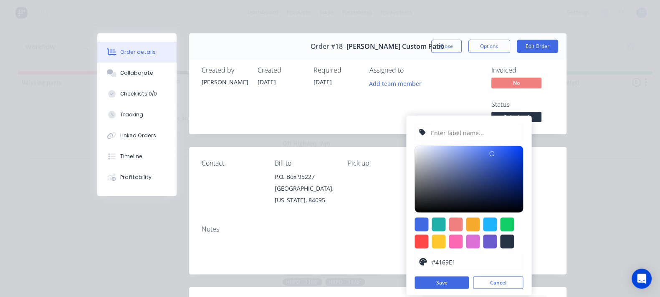
click at [447, 132] on input "text" at bounding box center [474, 133] width 89 height 16
type input "Galv"
click at [490, 245] on div at bounding box center [490, 242] width 14 height 14
type input "#6A5ACD"
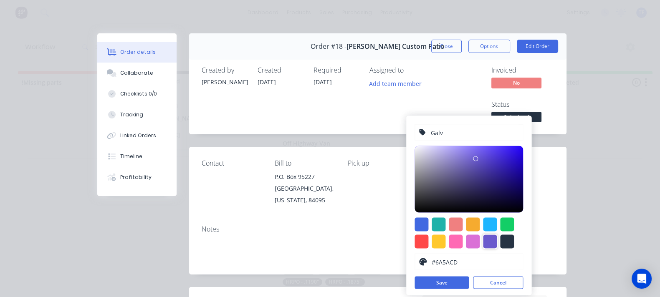
click at [461, 134] on input "Galv" at bounding box center [474, 133] width 89 height 16
type input "Galv - .119"
click at [455, 278] on button "Save" at bounding box center [442, 283] width 54 height 13
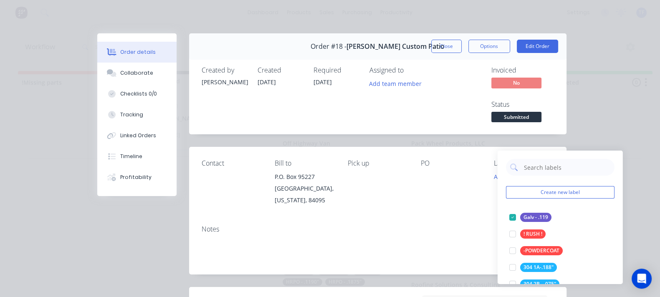
click at [447, 163] on div "PO" at bounding box center [451, 183] width 60 height 46
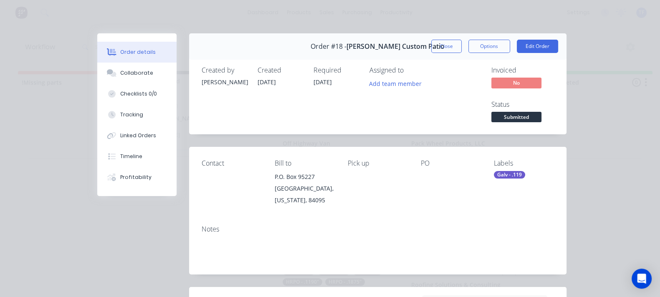
click at [525, 171] on div "Galv - .119" at bounding box center [509, 175] width 31 height 8
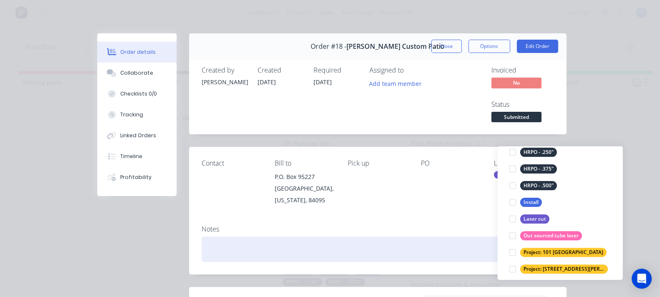
scroll to position [451, 0]
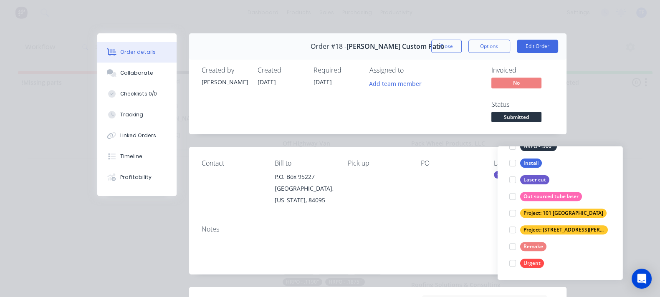
click at [430, 225] on div "Notes" at bounding box center [378, 229] width 352 height 8
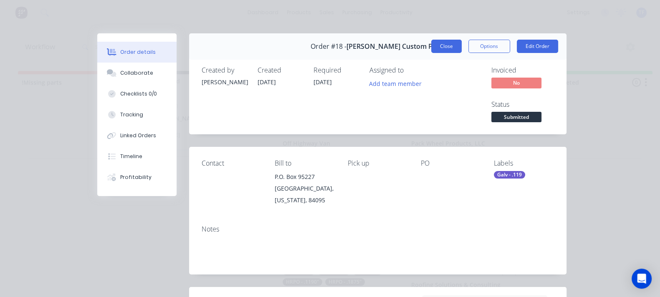
click at [462, 47] on button "Close" at bounding box center [446, 46] width 30 height 13
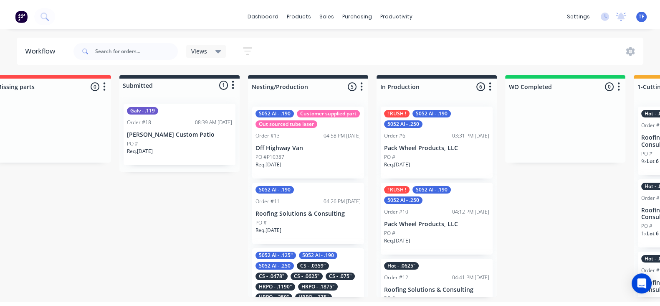
scroll to position [0, 0]
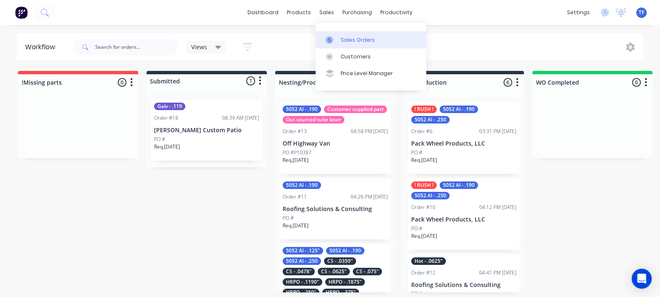
click at [343, 44] on link "Sales Orders" at bounding box center [371, 39] width 111 height 17
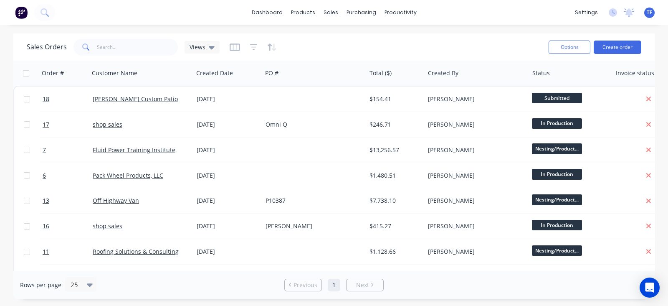
click at [606, 56] on div "Options Create order" at bounding box center [593, 47] width 96 height 20
click at [611, 48] on button "Create order" at bounding box center [618, 47] width 48 height 13
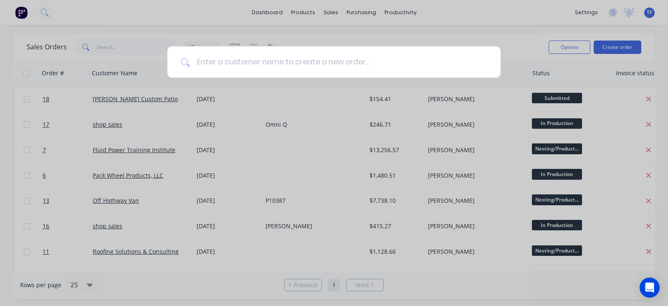
click at [349, 70] on input at bounding box center [338, 61] width 297 height 31
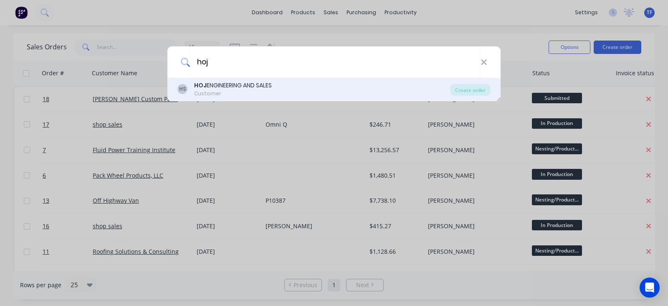
type input "hoj"
click at [312, 84] on div "HS HOJ ENGINEERING AND SALES Customer" at bounding box center [313, 89] width 273 height 16
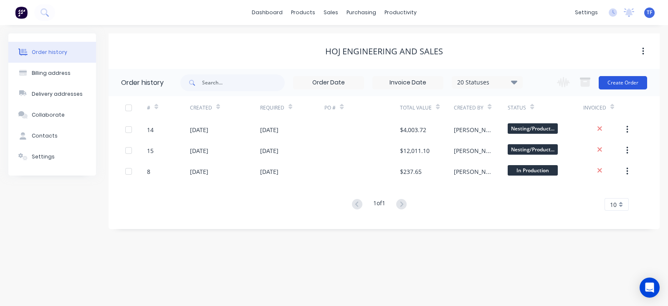
click at [611, 88] on button "Create Order" at bounding box center [623, 82] width 48 height 13
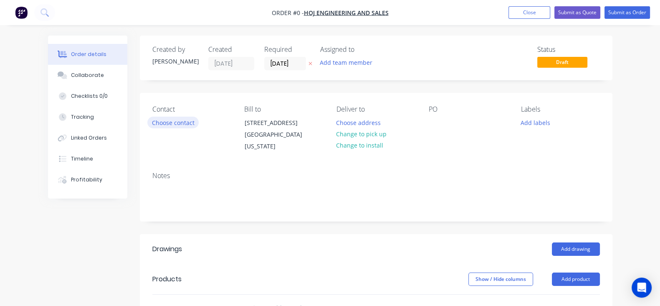
click at [147, 124] on button "Choose contact" at bounding box center [172, 122] width 51 height 11
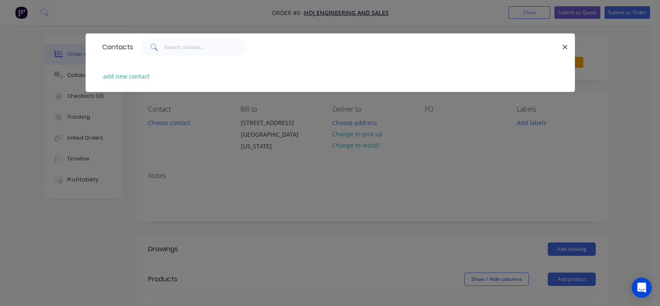
click at [227, 198] on div "Contacts add new contact" at bounding box center [330, 153] width 660 height 306
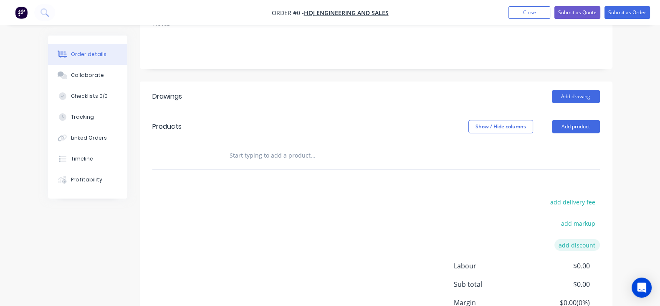
scroll to position [208, 0]
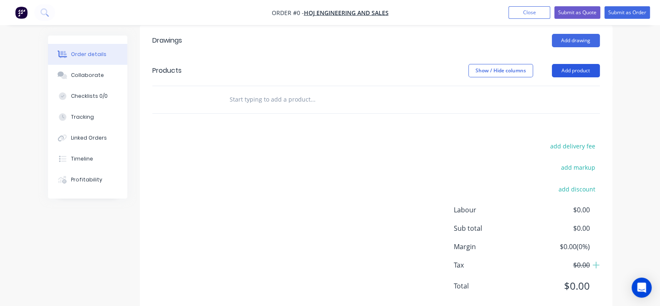
click at [600, 72] on button "Add product" at bounding box center [576, 70] width 48 height 13
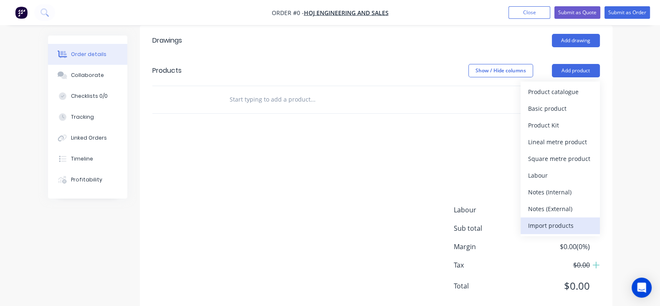
click at [593, 221] on div "Import products" at bounding box center [560, 225] width 64 height 12
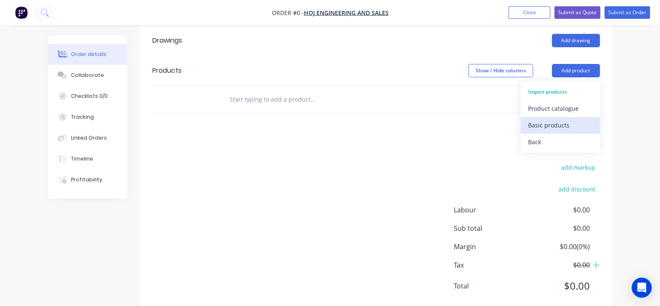
click at [593, 128] on div "Basic products" at bounding box center [560, 125] width 64 height 12
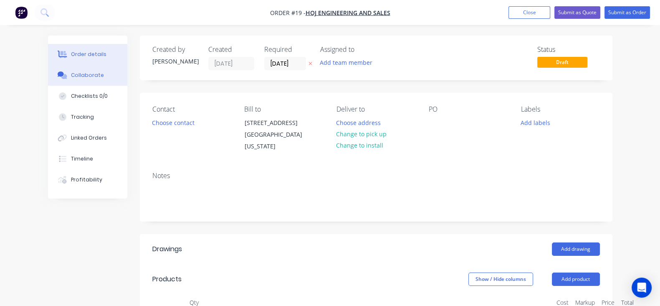
click at [71, 74] on div "Collaborate" at bounding box center [87, 75] width 33 height 8
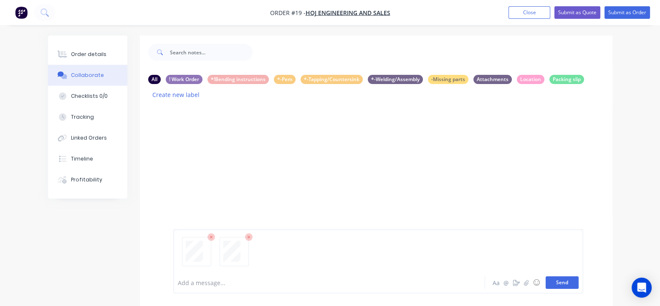
click at [579, 288] on button "Send" at bounding box center [562, 282] width 33 height 13
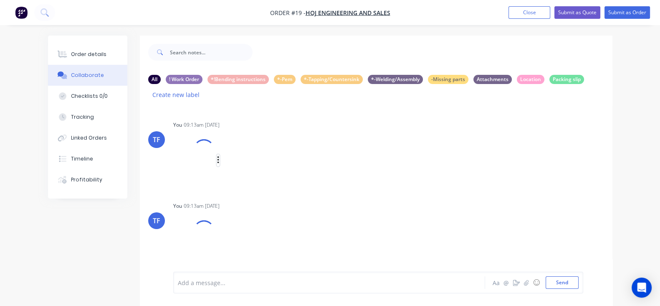
click at [217, 155] on icon "button" at bounding box center [218, 160] width 3 height 10
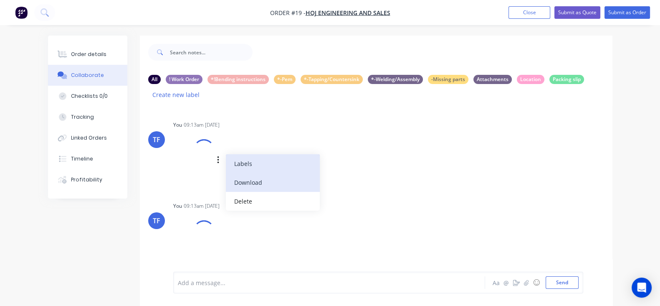
click at [215, 158] on div "Labels Download Delete" at bounding box center [262, 160] width 94 height 12
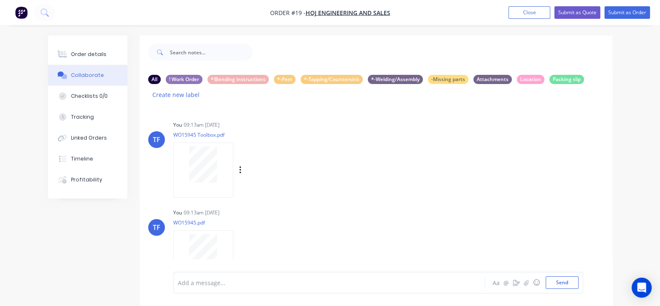
click at [237, 164] on div "Labels Download Delete" at bounding box center [284, 170] width 94 height 12
click at [239, 164] on button "button" at bounding box center [240, 170] width 3 height 12
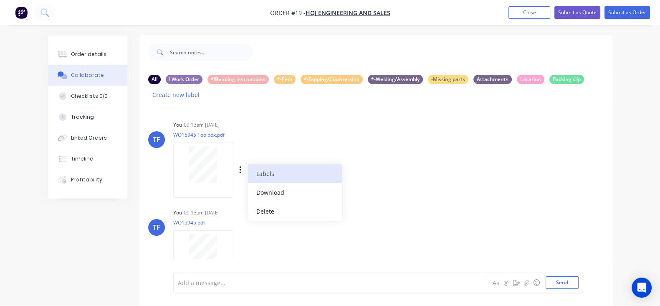
click at [248, 165] on button "Labels" at bounding box center [295, 173] width 94 height 19
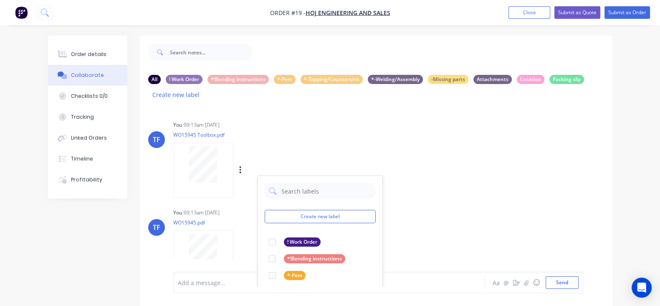
drag, startPoint x: 232, startPoint y: 228, endPoint x: 330, endPoint y: 217, distance: 98.4
click at [264, 233] on div at bounding box center [272, 241] width 17 height 17
click at [370, 208] on div "You 09:13am 08/10/25 WO15945.pdf Labels Download Delete" at bounding box center [303, 243] width 260 height 75
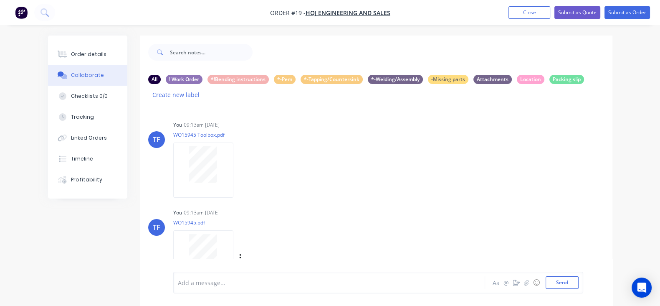
click at [237, 252] on div "Labels Download Delete" at bounding box center [284, 258] width 94 height 12
click at [193, 244] on div at bounding box center [203, 257] width 60 height 55
click at [239, 253] on icon "button" at bounding box center [240, 258] width 3 height 10
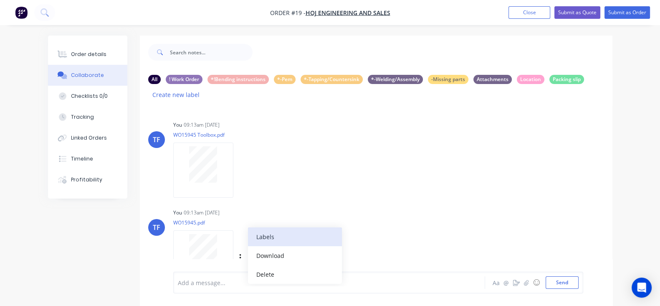
click at [256, 227] on button "Labels" at bounding box center [295, 236] width 94 height 19
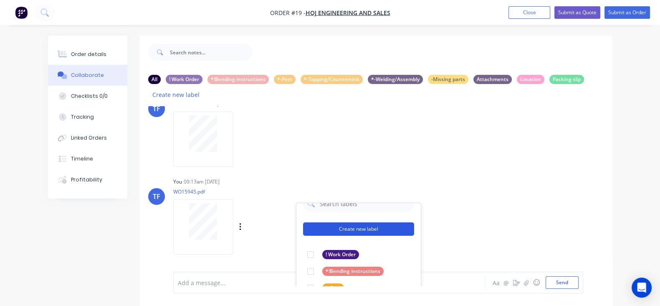
scroll to position [52, 0]
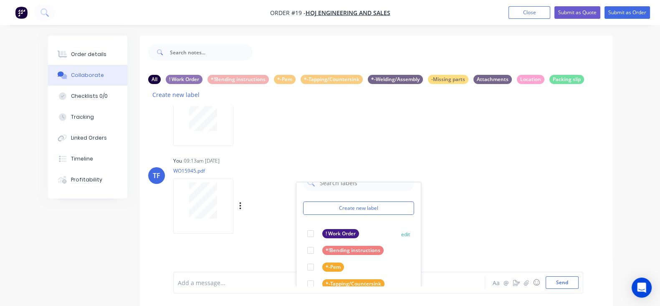
click at [302, 225] on div at bounding box center [310, 233] width 17 height 17
drag, startPoint x: 451, startPoint y: 225, endPoint x: 439, endPoint y: 222, distance: 12.8
click at [451, 225] on div "TF You 09:13am 08/10/25 WO15945 Toolbox.pdf Labels Download Delete TF You 09:13…" at bounding box center [376, 196] width 473 height 180
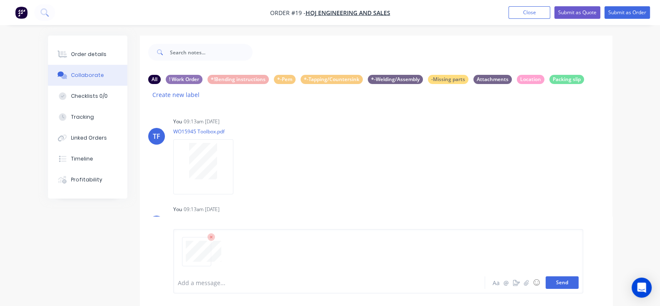
click at [579, 286] on button "Send" at bounding box center [562, 282] width 33 height 13
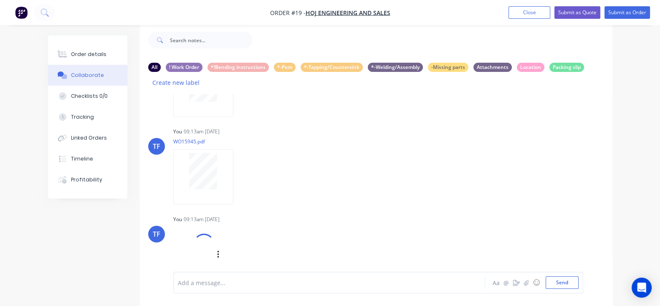
scroll to position [77, 0]
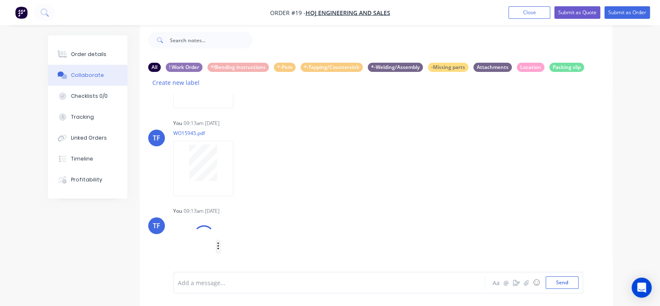
click at [217, 242] on icon "button" at bounding box center [218, 246] width 2 height 8
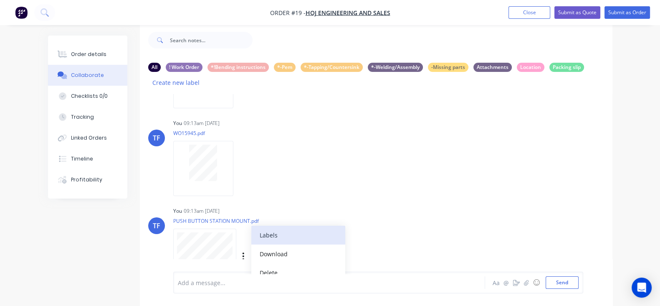
click at [251, 225] on button "Labels" at bounding box center [298, 234] width 94 height 19
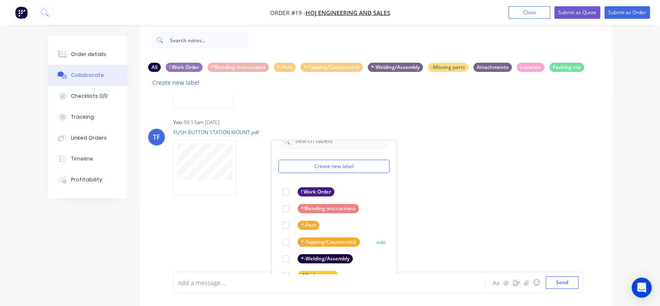
scroll to position [182, 0]
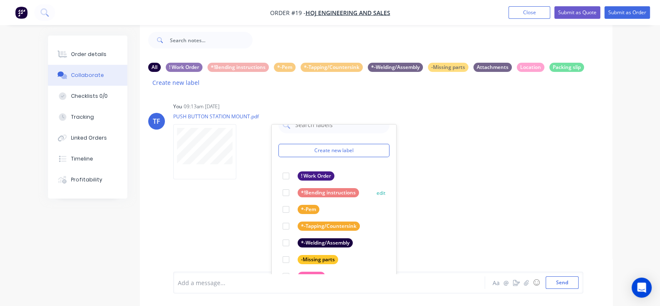
drag, startPoint x: 247, startPoint y: 175, endPoint x: 317, endPoint y: 182, distance: 70.5
click at [278, 184] on div at bounding box center [286, 192] width 17 height 17
click at [388, 185] on div "TF You 09:13am 08/10/25 WO15945 Toolbox.pdf Labels Download Delete TF You 09:13…" at bounding box center [376, 184] width 473 height 180
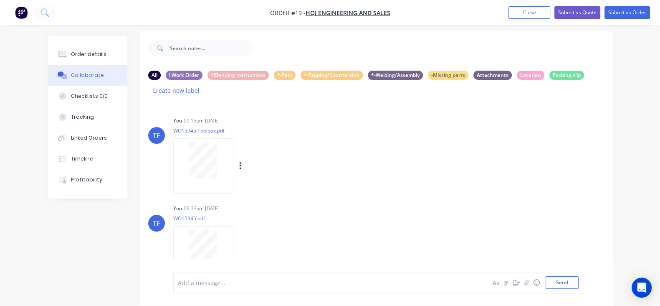
scroll to position [0, 0]
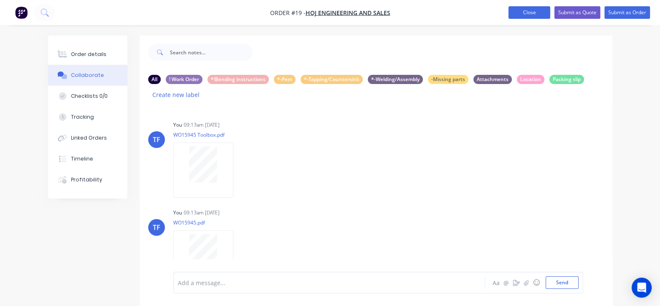
click at [518, 16] on button "Close" at bounding box center [530, 12] width 42 height 13
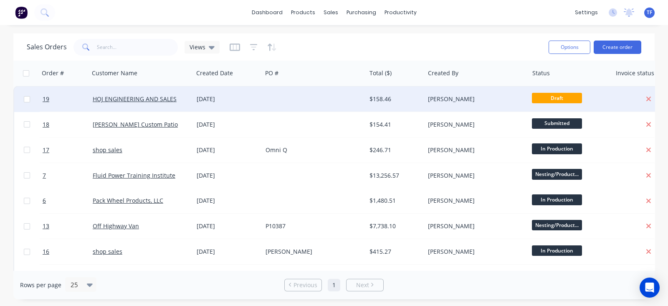
click at [273, 96] on div at bounding box center [314, 98] width 104 height 25
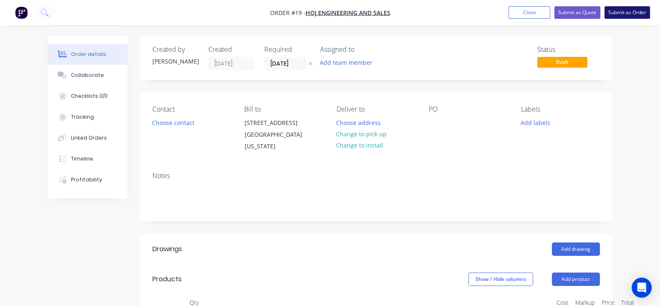
click at [618, 16] on button "Submit as Order" at bounding box center [628, 12] width 46 height 13
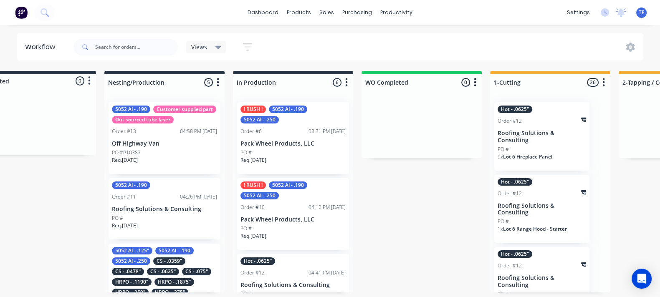
scroll to position [0, 179]
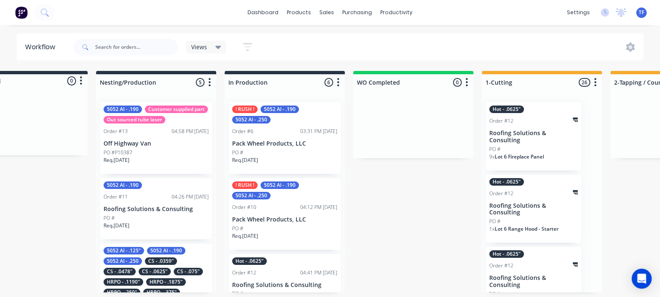
click at [307, 155] on div "PO #" at bounding box center [284, 153] width 105 height 8
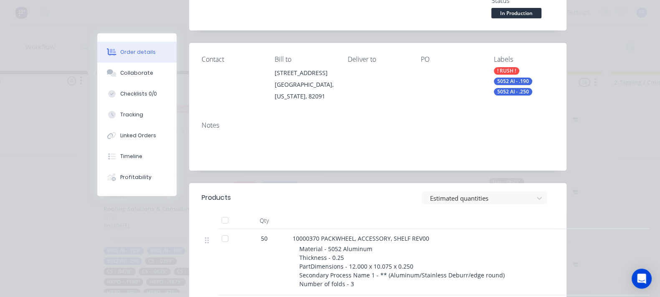
scroll to position [157, 0]
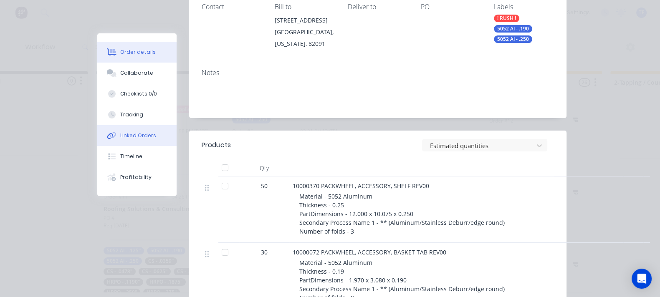
click at [120, 136] on div "Linked Orders" at bounding box center [138, 136] width 36 height 8
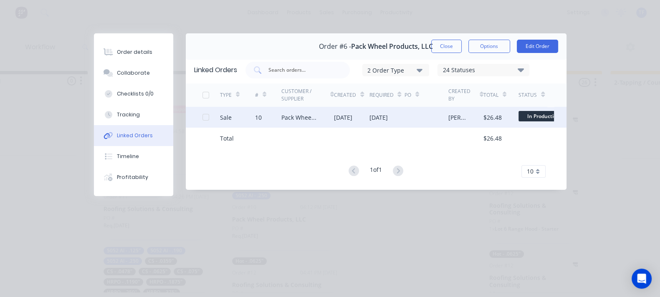
click at [281, 116] on div "Pack Wheel Products, LLC" at bounding box center [299, 117] width 36 height 9
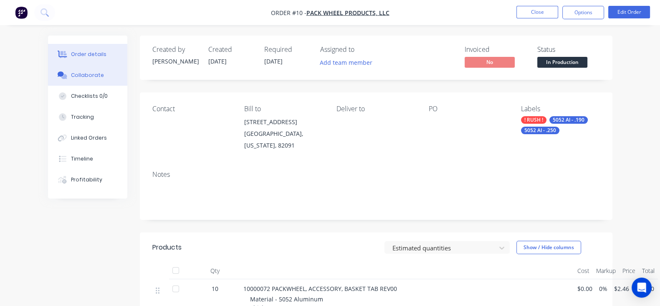
click at [52, 79] on button "Collaborate" at bounding box center [87, 75] width 79 height 21
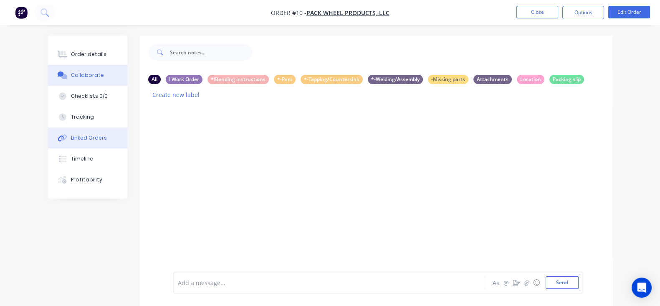
click at [55, 143] on button "Linked Orders" at bounding box center [87, 137] width 79 height 21
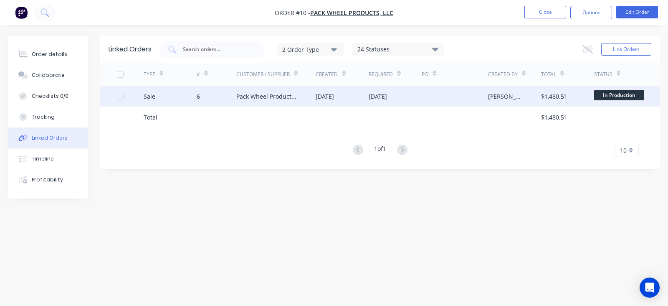
click at [308, 99] on div "Pack Wheel Products, LLC" at bounding box center [276, 96] width 80 height 21
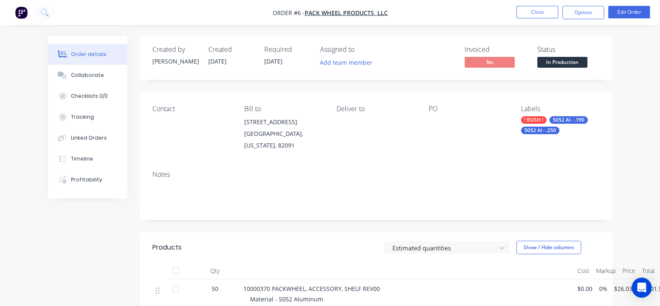
click at [527, 24] on nav "Order #6 - Pack Wheel Products, LLC Close Options Edit Order" at bounding box center [330, 12] width 660 height 25
click at [527, 20] on nav "Order #6 - Pack Wheel Products, LLC Close Options Edit Order" at bounding box center [330, 12] width 660 height 25
click at [528, 18] on button "Close" at bounding box center [538, 12] width 42 height 13
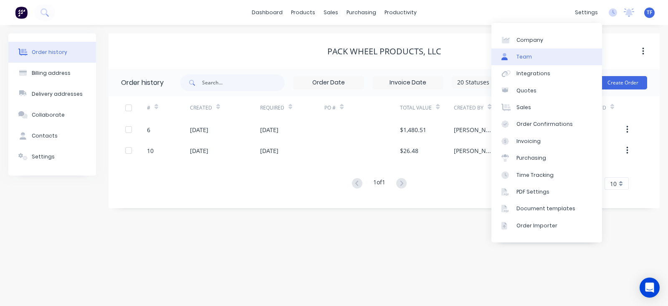
click at [545, 53] on link "Team" at bounding box center [547, 56] width 111 height 17
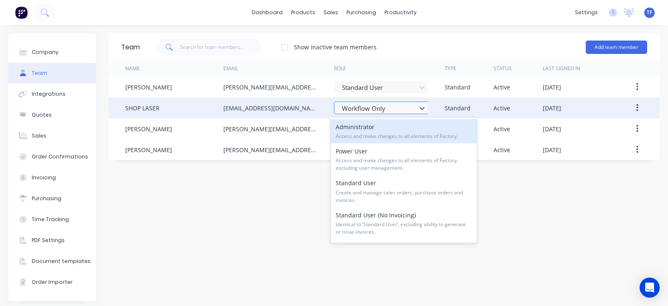
click at [384, 107] on div at bounding box center [376, 108] width 71 height 10
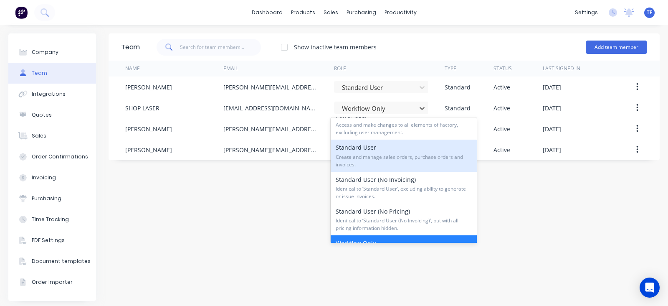
scroll to position [52, 0]
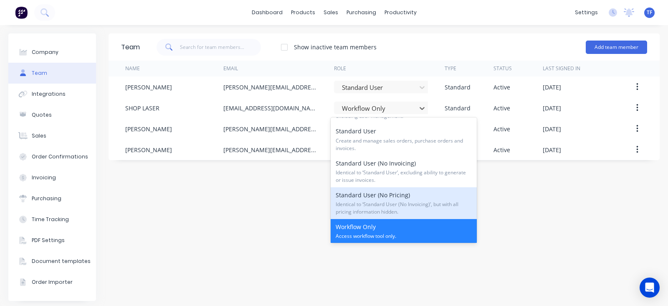
click at [403, 201] on span "Identical to ‘Standard User (No Invoicing)’, but with all pricing information h…" at bounding box center [404, 207] width 136 height 15
